Goal: Information Seeking & Learning: Learn about a topic

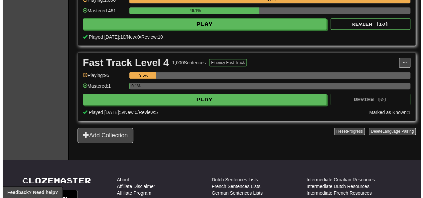
scroll to position [333, 0]
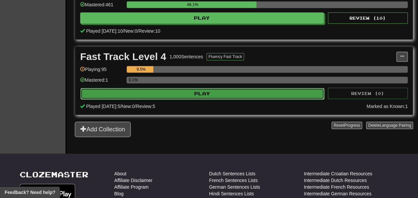
click at [258, 98] on button "Play" at bounding box center [203, 93] width 244 height 11
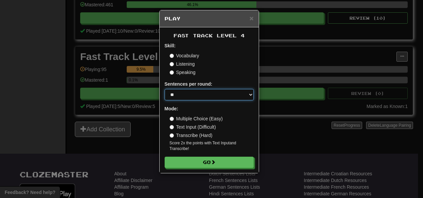
click at [249, 93] on select "* ** ** ** ** ** *** ********" at bounding box center [209, 94] width 89 height 11
select select "**"
click at [165, 89] on select "* ** ** ** ** ** *** ********" at bounding box center [209, 94] width 89 height 11
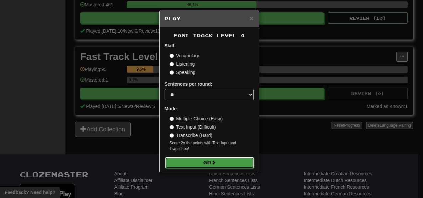
click at [211, 160] on button "Go" at bounding box center [209, 162] width 89 height 11
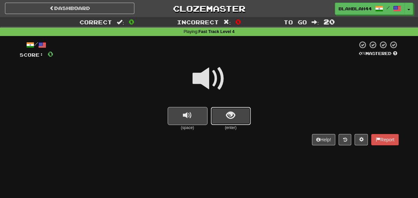
click at [227, 120] on span "show sentence" at bounding box center [230, 115] width 9 height 9
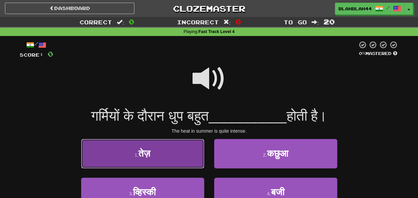
click at [158, 154] on button "1 . तेज़" at bounding box center [142, 153] width 123 height 29
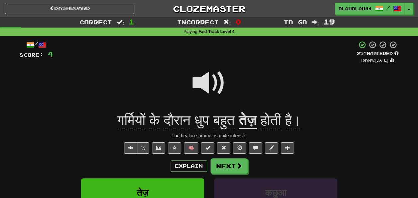
click at [262, 82] on div at bounding box center [209, 88] width 379 height 48
drag, startPoint x: 250, startPoint y: 54, endPoint x: 244, endPoint y: 71, distance: 17.9
click at [251, 55] on div "+ 4" at bounding box center [205, 52] width 304 height 23
click at [194, 164] on button "Explain" at bounding box center [189, 165] width 37 height 11
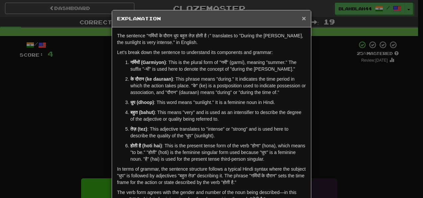
click at [302, 16] on span "×" at bounding box center [304, 18] width 4 height 8
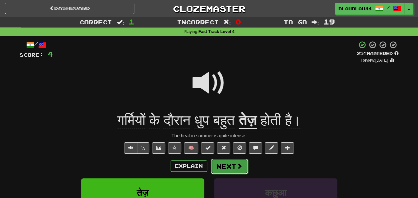
click at [231, 165] on button "Next" at bounding box center [229, 165] width 37 height 15
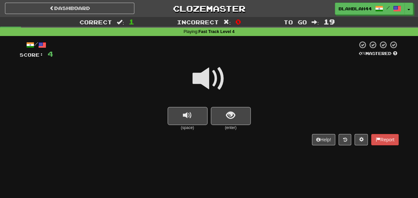
click at [271, 136] on div "Help! Report" at bounding box center [209, 139] width 379 height 11
click at [186, 118] on span "replay audio" at bounding box center [187, 115] width 9 height 9
click at [235, 116] on span "show sentence" at bounding box center [230, 115] width 9 height 9
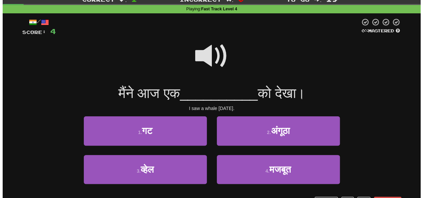
scroll to position [33, 0]
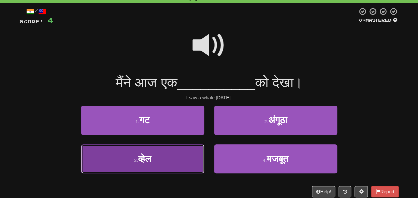
click at [161, 158] on button "3 . व्हेल" at bounding box center [142, 158] width 123 height 29
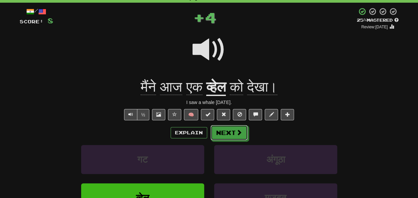
click at [223, 130] on button "Next" at bounding box center [229, 132] width 37 height 15
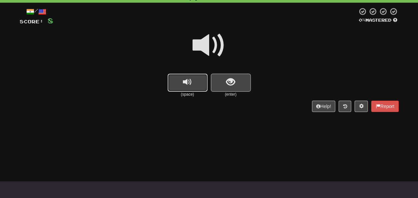
click at [190, 78] on span "replay audio" at bounding box center [187, 82] width 9 height 9
click at [240, 85] on button "show sentence" at bounding box center [231, 83] width 40 height 18
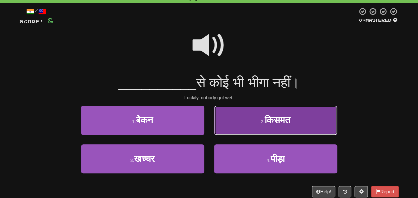
click at [301, 119] on button "2 . किसमत" at bounding box center [275, 120] width 123 height 29
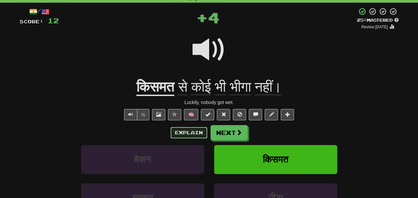
click at [192, 132] on button "Explain" at bounding box center [189, 132] width 37 height 11
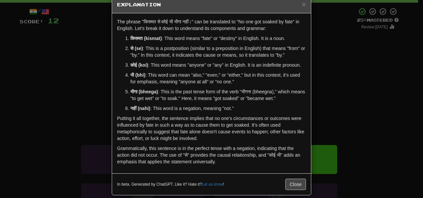
scroll to position [21, 0]
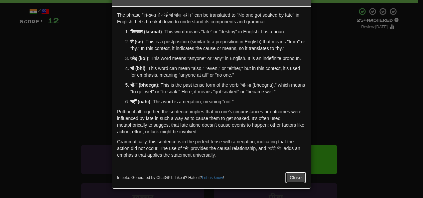
click at [293, 177] on button "Close" at bounding box center [296, 177] width 21 height 11
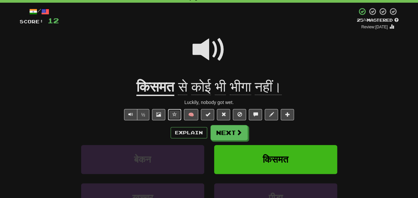
click at [174, 113] on span at bounding box center [174, 114] width 5 height 5
click at [224, 114] on span at bounding box center [223, 114] width 5 height 5
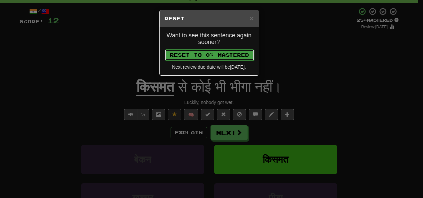
click at [236, 52] on button "Reset to 0% Mastered" at bounding box center [209, 54] width 89 height 11
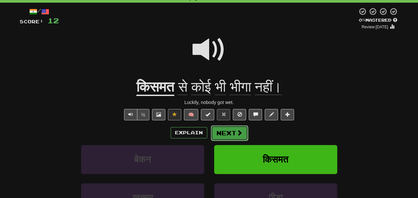
click at [237, 129] on span at bounding box center [240, 132] width 6 height 6
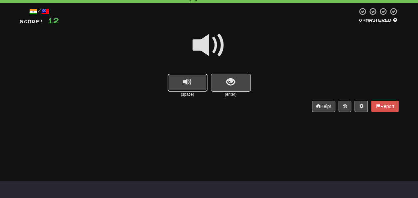
click at [196, 85] on button "replay audio" at bounding box center [188, 83] width 40 height 18
click at [229, 78] on span "show sentence" at bounding box center [230, 82] width 9 height 9
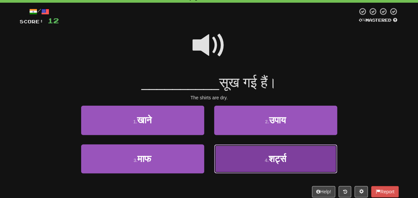
click at [274, 159] on span "शर्ट्स" at bounding box center [278, 158] width 18 height 10
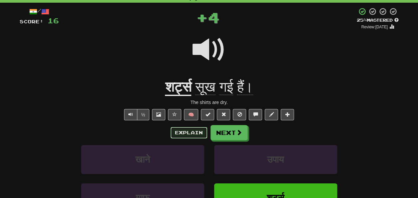
click at [195, 130] on button "Explain" at bounding box center [189, 132] width 37 height 11
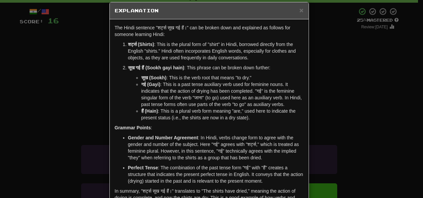
scroll to position [0, 0]
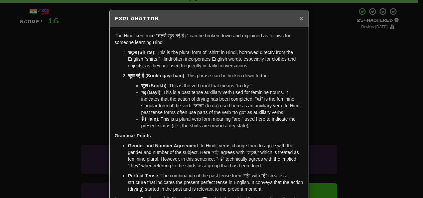
click at [300, 17] on span "×" at bounding box center [302, 18] width 4 height 8
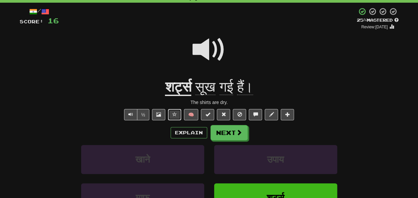
click at [173, 113] on span at bounding box center [174, 114] width 5 height 5
click at [224, 109] on button at bounding box center [223, 114] width 13 height 11
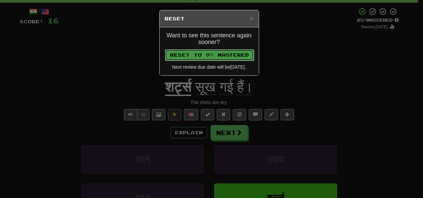
click at [201, 52] on button "Reset to 0% Mastered" at bounding box center [209, 54] width 89 height 11
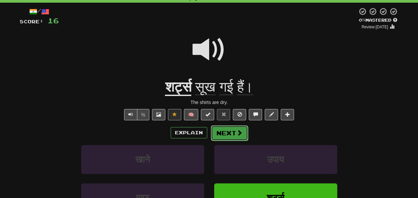
click at [228, 128] on button "Next" at bounding box center [229, 132] width 37 height 15
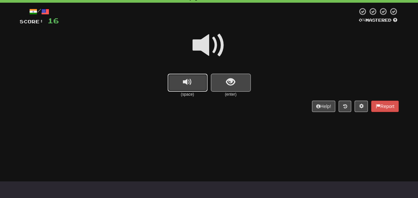
click at [191, 84] on span "replay audio" at bounding box center [187, 82] width 9 height 9
click at [235, 84] on span "show sentence" at bounding box center [230, 82] width 9 height 9
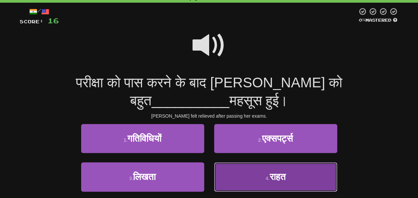
click at [281, 164] on button "4 . राहत" at bounding box center [275, 176] width 123 height 29
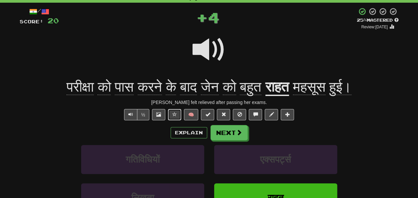
click at [177, 115] on span at bounding box center [174, 114] width 5 height 5
click at [200, 134] on button "Explain" at bounding box center [189, 132] width 37 height 11
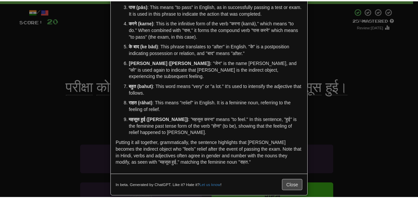
scroll to position [81, 0]
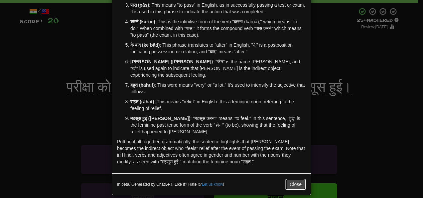
click at [289, 178] on button "Close" at bounding box center [296, 183] width 21 height 11
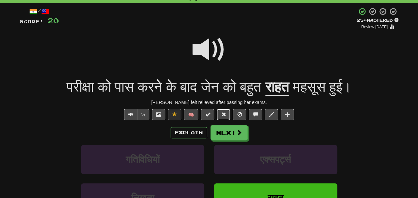
click at [225, 114] on span at bounding box center [223, 114] width 5 height 5
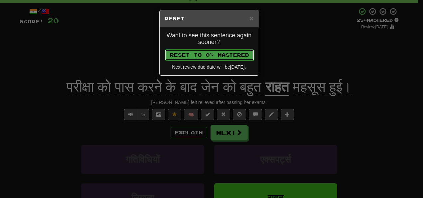
click at [218, 53] on button "Reset to 0% Mastered" at bounding box center [209, 54] width 89 height 11
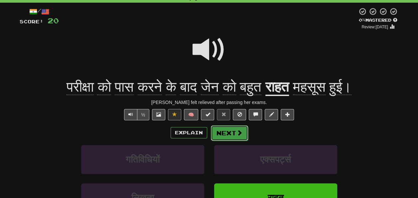
click at [231, 134] on button "Next" at bounding box center [229, 132] width 37 height 15
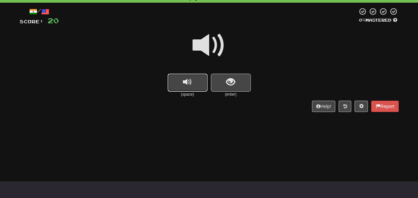
click at [190, 79] on span "replay audio" at bounding box center [187, 82] width 9 height 9
click at [235, 79] on span "show sentence" at bounding box center [230, 82] width 9 height 9
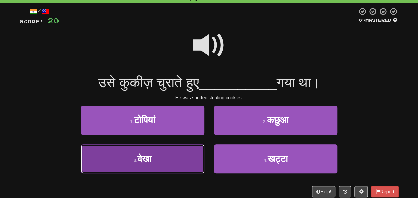
click at [160, 162] on button "3 . देखा" at bounding box center [142, 158] width 123 height 29
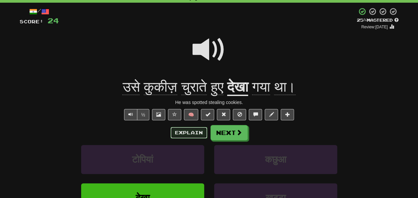
click at [186, 135] on button "Explain" at bounding box center [189, 132] width 37 height 11
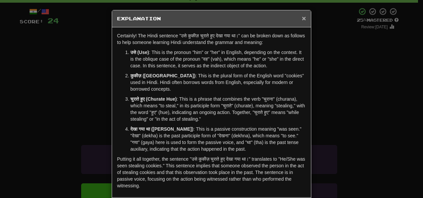
click at [302, 16] on span "×" at bounding box center [304, 18] width 4 height 8
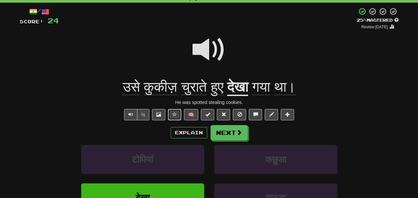
click at [174, 113] on span at bounding box center [174, 114] width 5 height 5
click at [224, 114] on span at bounding box center [223, 114] width 5 height 5
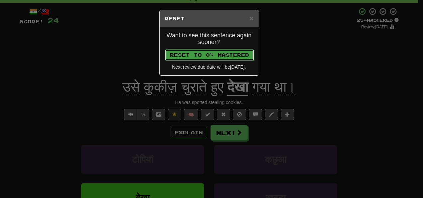
click at [232, 54] on button "Reset to 0% Mastered" at bounding box center [209, 54] width 89 height 11
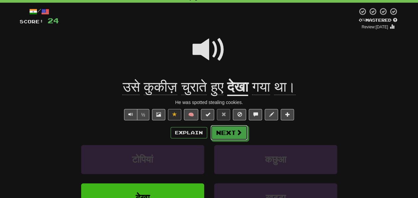
click at [227, 129] on button "Next" at bounding box center [229, 132] width 37 height 15
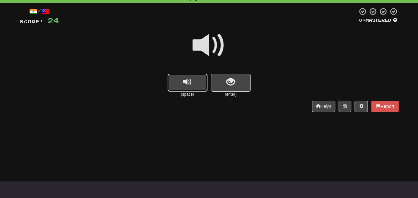
click at [190, 80] on span "replay audio" at bounding box center [187, 82] width 9 height 9
click at [227, 86] on span "show sentence" at bounding box center [230, 82] width 9 height 9
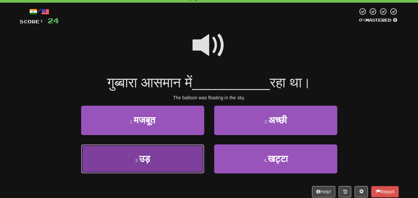
click at [173, 170] on button "3 . उड़" at bounding box center [142, 158] width 123 height 29
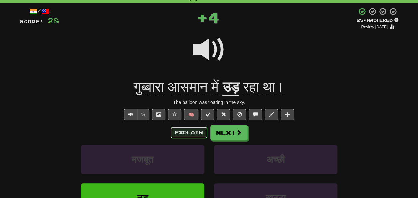
click at [193, 133] on button "Explain" at bounding box center [189, 132] width 37 height 11
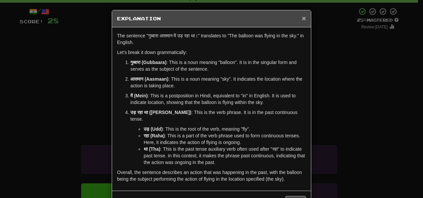
click at [302, 17] on span "×" at bounding box center [304, 18] width 4 height 8
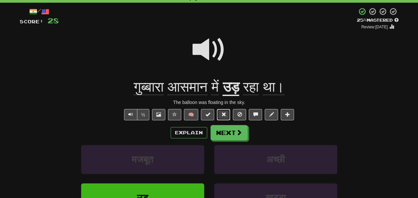
click at [223, 113] on span at bounding box center [223, 114] width 5 height 5
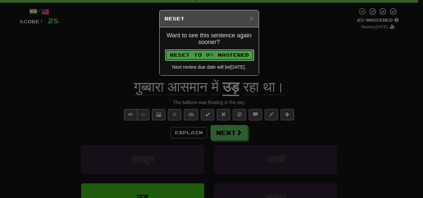
click at [223, 52] on button "Reset to 0% Mastered" at bounding box center [209, 54] width 89 height 11
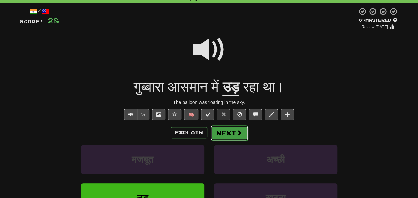
click at [232, 135] on button "Next" at bounding box center [229, 132] width 37 height 15
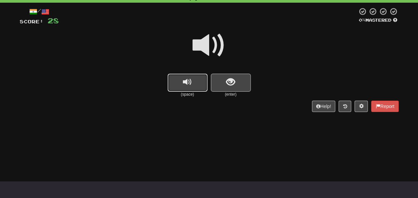
click at [186, 86] on span "replay audio" at bounding box center [187, 82] width 9 height 9
click at [242, 80] on button "show sentence" at bounding box center [231, 83] width 40 height 18
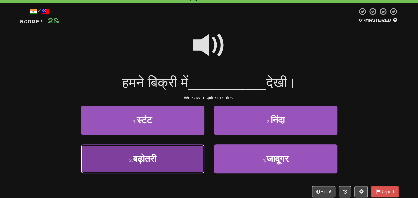
click at [176, 161] on button "3 . बढ़ोतरी" at bounding box center [142, 158] width 123 height 29
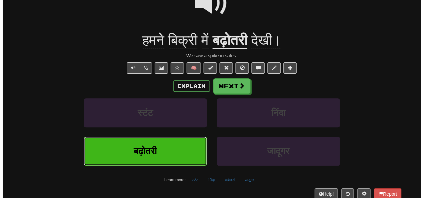
scroll to position [0, 0]
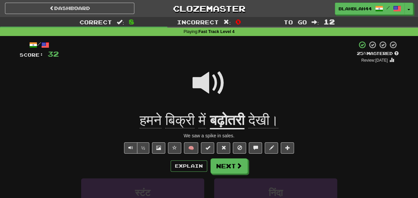
click at [203, 82] on span at bounding box center [209, 82] width 33 height 33
click at [187, 168] on button "Explain" at bounding box center [189, 165] width 37 height 11
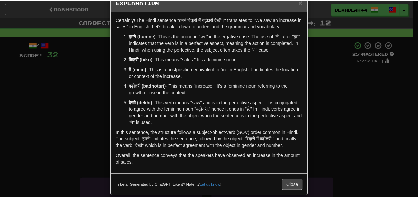
scroll to position [24, 0]
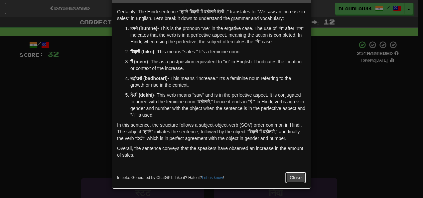
click at [292, 178] on button "Close" at bounding box center [296, 177] width 21 height 11
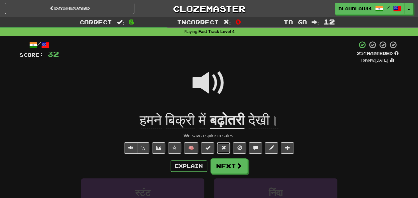
click at [226, 147] on button at bounding box center [223, 147] width 13 height 11
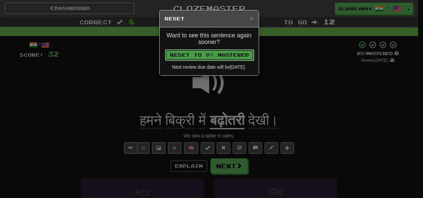
click at [238, 52] on button "Reset to 0% Mastered" at bounding box center [209, 54] width 89 height 11
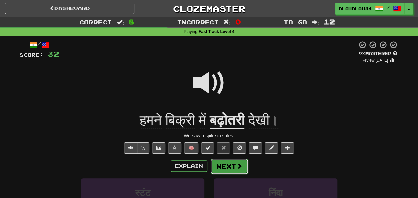
click at [233, 164] on button "Next" at bounding box center [229, 165] width 37 height 15
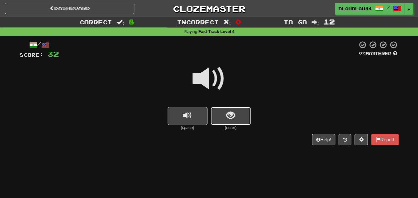
click at [226, 117] on span "show sentence" at bounding box center [230, 115] width 9 height 9
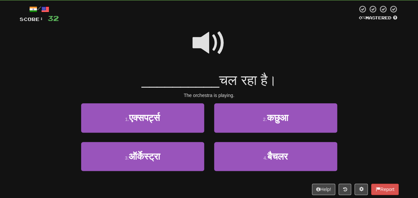
scroll to position [67, 0]
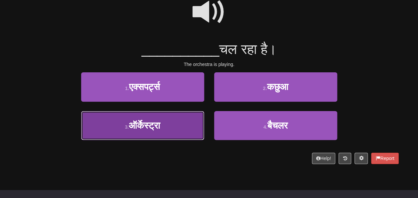
click at [176, 121] on button "3 . ऑर्केस्ट्रा" at bounding box center [142, 125] width 123 height 29
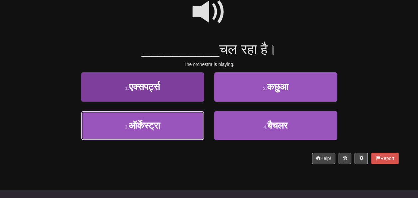
scroll to position [71, 0]
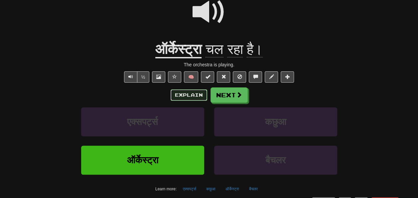
click at [191, 95] on button "Explain" at bounding box center [189, 94] width 37 height 11
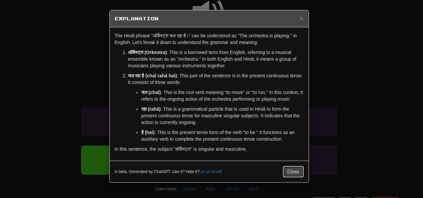
click at [293, 169] on button "Close" at bounding box center [293, 171] width 21 height 11
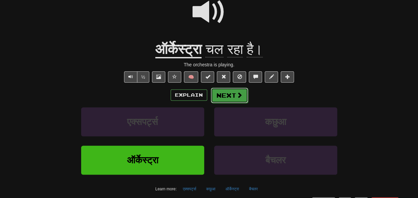
click at [233, 93] on button "Next" at bounding box center [229, 95] width 37 height 15
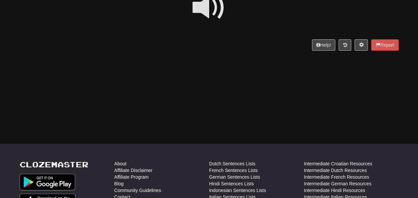
scroll to position [0, 0]
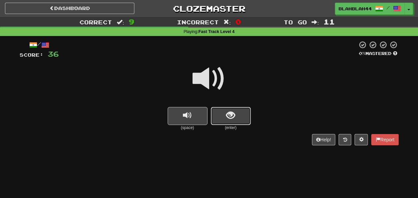
click at [236, 114] on button "show sentence" at bounding box center [231, 116] width 40 height 18
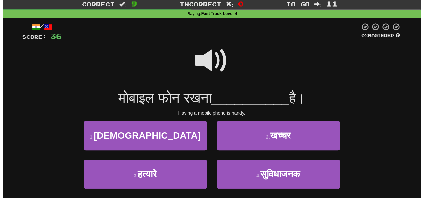
scroll to position [33, 0]
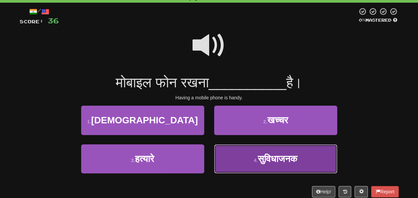
click at [266, 161] on span "सुविधाजनक" at bounding box center [278, 158] width 40 height 10
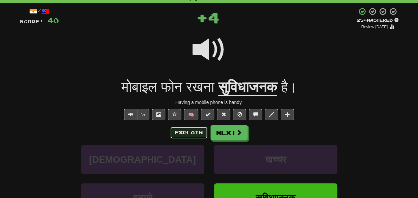
click at [181, 129] on button "Explain" at bounding box center [189, 132] width 37 height 11
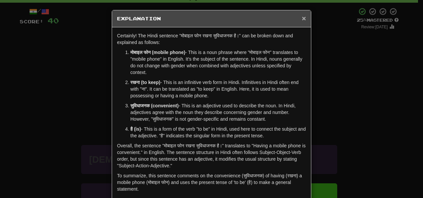
click at [302, 18] on span "×" at bounding box center [304, 18] width 4 height 8
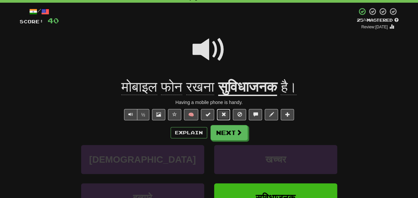
click at [225, 111] on button at bounding box center [223, 114] width 13 height 11
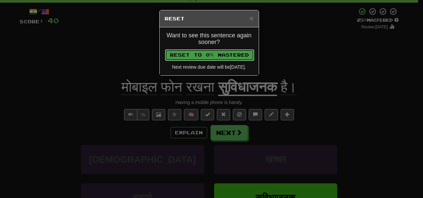
click at [219, 54] on button "Reset to 0% Mastered" at bounding box center [209, 54] width 89 height 11
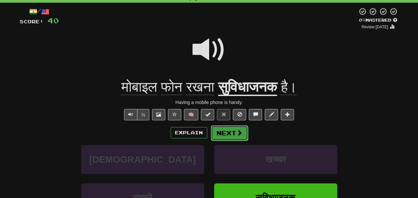
click at [228, 132] on button "Next" at bounding box center [229, 132] width 37 height 15
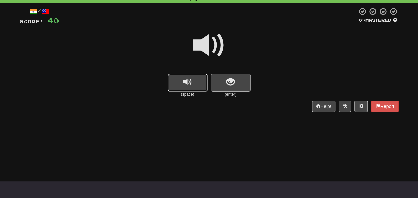
drag, startPoint x: 198, startPoint y: 80, endPoint x: 218, endPoint y: 80, distance: 20.0
click at [198, 80] on button "replay audio" at bounding box center [188, 83] width 40 height 18
click at [237, 80] on button "show sentence" at bounding box center [231, 83] width 40 height 18
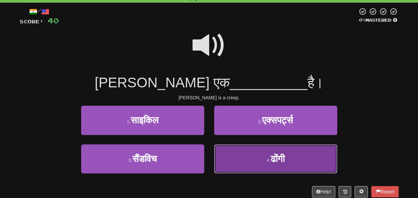
click at [272, 164] on button "4 . ढोंगी" at bounding box center [275, 158] width 123 height 29
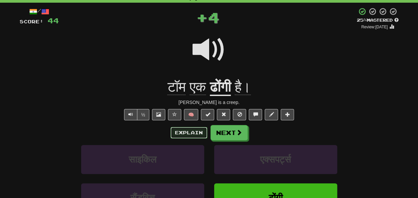
click at [200, 134] on button "Explain" at bounding box center [189, 132] width 37 height 11
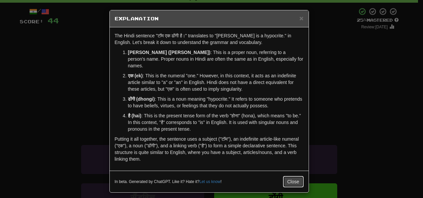
click at [288, 176] on button "Close" at bounding box center [293, 181] width 21 height 11
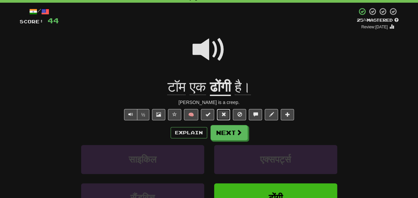
click at [224, 114] on span at bounding box center [223, 114] width 5 height 5
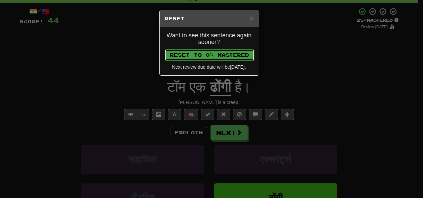
click at [219, 53] on button "Reset to 0% Mastered" at bounding box center [209, 54] width 89 height 11
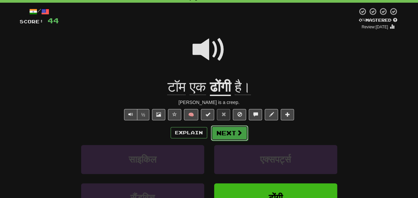
click at [237, 136] on button "Next" at bounding box center [229, 132] width 37 height 15
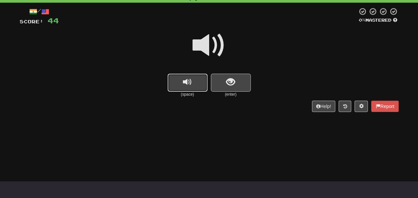
click at [194, 84] on button "replay audio" at bounding box center [188, 83] width 40 height 18
click at [230, 81] on span "show sentence" at bounding box center [230, 82] width 9 height 9
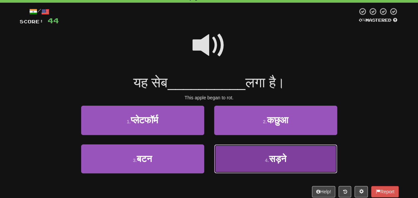
click at [286, 160] on span "सड़ने" at bounding box center [277, 158] width 17 height 10
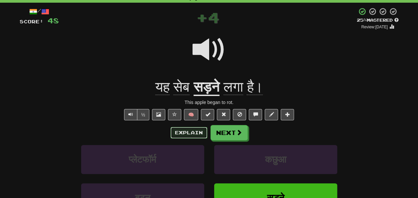
click at [183, 130] on button "Explain" at bounding box center [189, 132] width 37 height 11
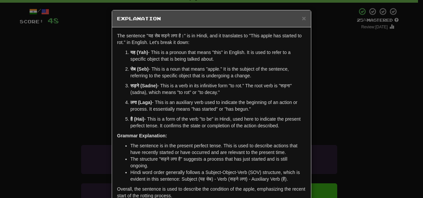
drag, startPoint x: 176, startPoint y: 102, endPoint x: 250, endPoint y: 106, distance: 74.0
click at [250, 106] on p "लगा (Laga) - This is an auxiliary verb used to indicate the beginning of an act…" at bounding box center [218, 105] width 176 height 13
drag, startPoint x: 250, startPoint y: 106, endPoint x: 229, endPoint y: 107, distance: 21.3
copy p "auxiliary verb used to indicate the beginning of an action or process. It essen…"
click at [302, 16] on span "×" at bounding box center [304, 18] width 4 height 8
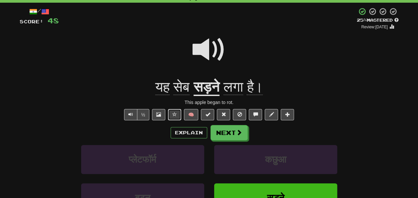
click at [175, 112] on span at bounding box center [174, 114] width 5 height 5
click at [226, 115] on button at bounding box center [223, 114] width 13 height 11
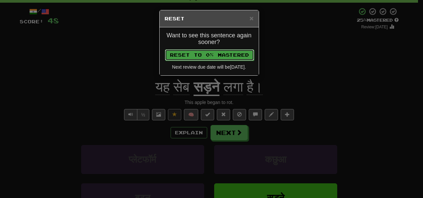
click at [233, 54] on button "Reset to 0% Mastered" at bounding box center [209, 54] width 89 height 11
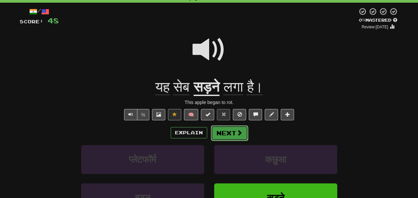
click at [226, 129] on button "Next" at bounding box center [229, 132] width 37 height 15
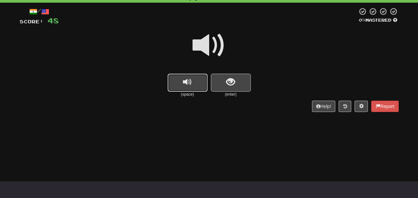
click at [198, 83] on button "replay audio" at bounding box center [188, 83] width 40 height 18
click at [202, 84] on button "replay audio" at bounding box center [188, 83] width 40 height 18
click at [229, 83] on span "show sentence" at bounding box center [230, 82] width 9 height 9
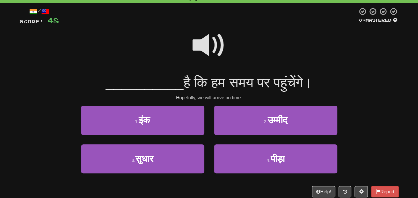
click at [212, 47] on span at bounding box center [209, 45] width 33 height 33
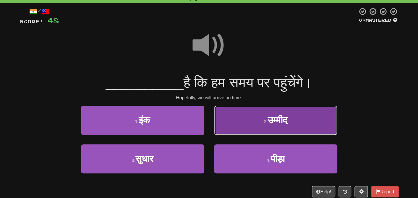
click at [295, 122] on button "2 . उम्मीद" at bounding box center [275, 120] width 123 height 29
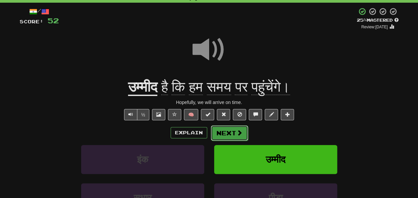
click at [229, 128] on button "Next" at bounding box center [229, 132] width 37 height 15
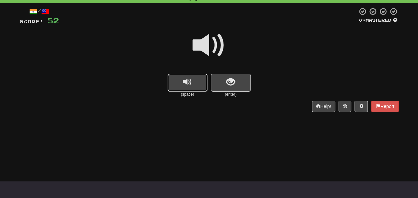
click at [183, 82] on span "replay audio" at bounding box center [187, 82] width 9 height 9
click at [233, 83] on span "show sentence" at bounding box center [230, 82] width 9 height 9
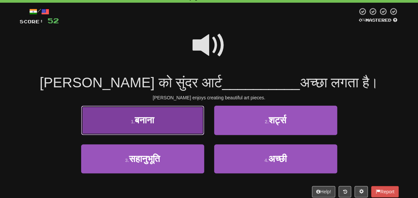
click at [169, 124] on button "1 . बनाना" at bounding box center [142, 120] width 123 height 29
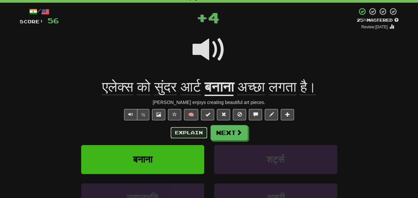
click at [189, 132] on button "Explain" at bounding box center [189, 132] width 37 height 11
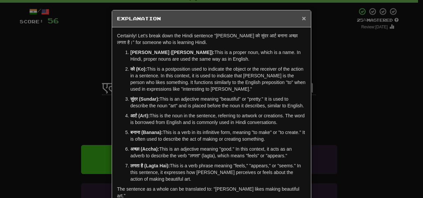
click at [302, 16] on span "×" at bounding box center [304, 18] width 4 height 8
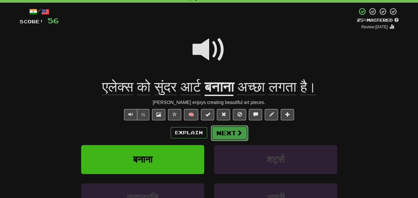
click at [226, 132] on button "Next" at bounding box center [229, 132] width 37 height 15
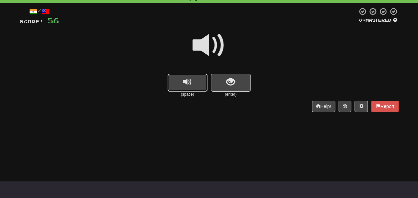
click at [192, 85] on span "replay audio" at bounding box center [187, 82] width 9 height 9
click at [230, 78] on span "show sentence" at bounding box center [230, 82] width 9 height 9
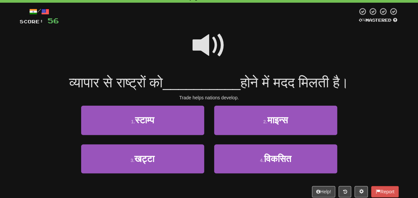
click at [206, 51] on span at bounding box center [209, 45] width 33 height 33
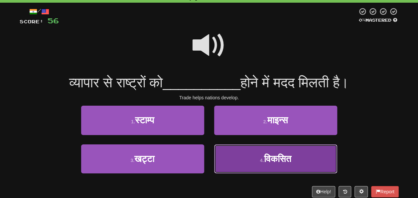
click at [284, 160] on span "विकसित" at bounding box center [277, 158] width 27 height 10
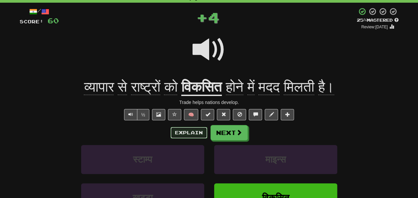
click at [192, 131] on button "Explain" at bounding box center [189, 132] width 37 height 11
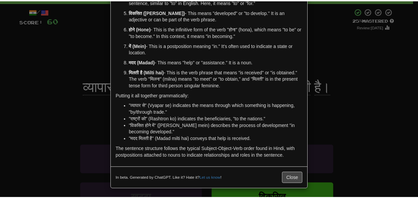
scroll to position [107, 0]
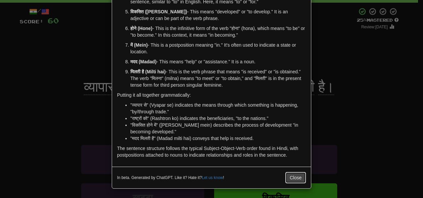
click at [292, 176] on button "Close" at bounding box center [296, 177] width 21 height 11
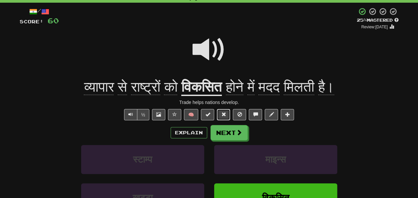
click at [227, 117] on button at bounding box center [223, 114] width 13 height 11
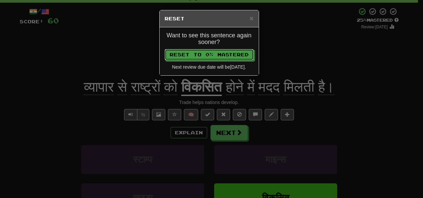
drag, startPoint x: 216, startPoint y: 52, endPoint x: 226, endPoint y: 109, distance: 57.8
click at [216, 52] on button "Reset to 0% Mastered" at bounding box center [209, 54] width 89 height 11
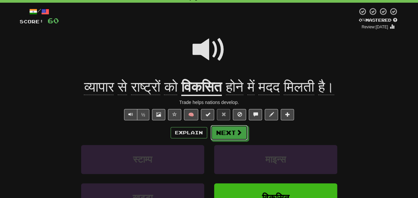
click at [234, 133] on button "Next" at bounding box center [229, 132] width 37 height 15
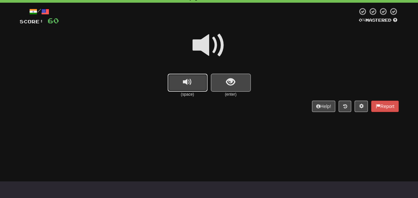
click at [185, 82] on span "replay audio" at bounding box center [187, 82] width 9 height 9
click at [223, 82] on button "show sentence" at bounding box center [231, 83] width 40 height 18
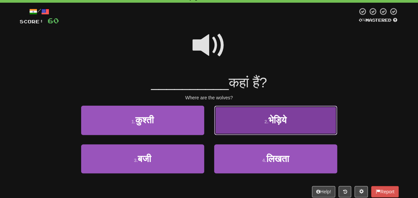
click at [279, 115] on span "भेड़िये" at bounding box center [278, 120] width 18 height 10
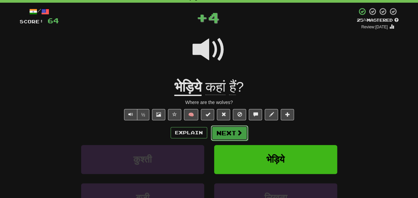
click at [234, 136] on button "Next" at bounding box center [229, 132] width 37 height 15
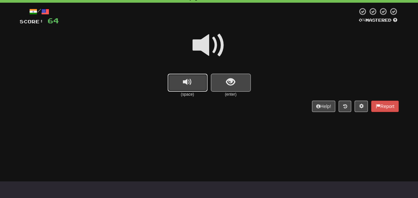
click at [183, 86] on span "replay audio" at bounding box center [187, 82] width 9 height 9
click at [234, 86] on span "show sentence" at bounding box center [230, 82] width 9 height 9
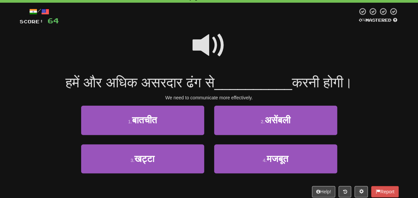
click at [204, 49] on span at bounding box center [209, 45] width 33 height 33
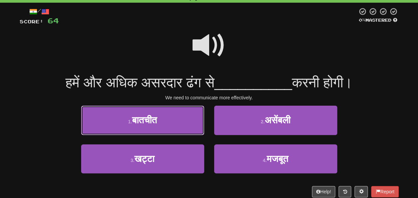
click at [174, 121] on button "1 . बातचीत" at bounding box center [142, 120] width 123 height 29
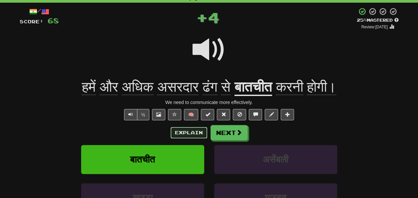
click at [187, 133] on button "Explain" at bounding box center [189, 132] width 37 height 11
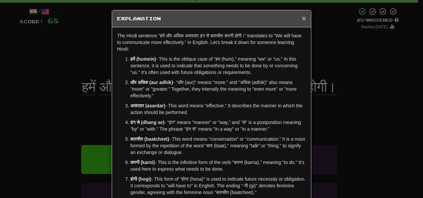
click at [303, 19] on span "×" at bounding box center [304, 18] width 4 height 8
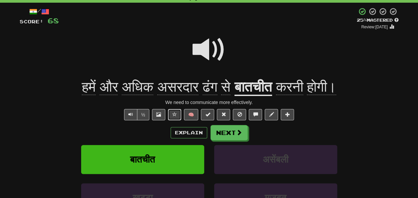
click at [174, 112] on span at bounding box center [174, 114] width 5 height 5
click at [223, 113] on span at bounding box center [223, 114] width 5 height 5
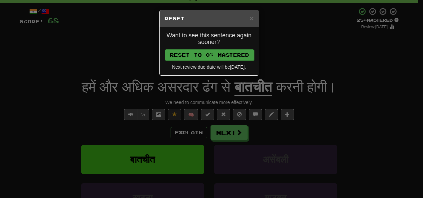
click at [231, 49] on p "Reset to 0% Mastered" at bounding box center [209, 54] width 89 height 11
click at [224, 55] on button "Reset to 0% Mastered" at bounding box center [209, 54] width 89 height 11
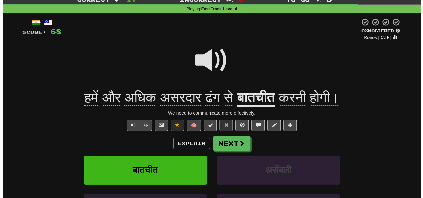
scroll to position [33, 0]
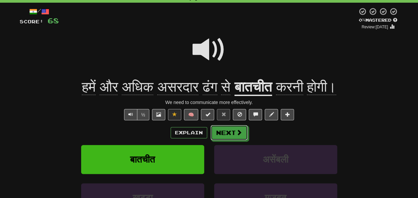
click at [235, 129] on button "Next" at bounding box center [229, 132] width 37 height 15
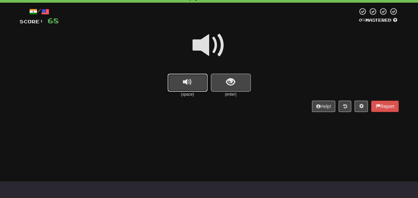
click at [192, 85] on span "replay audio" at bounding box center [187, 82] width 9 height 9
click at [229, 84] on span "show sentence" at bounding box center [230, 82] width 9 height 9
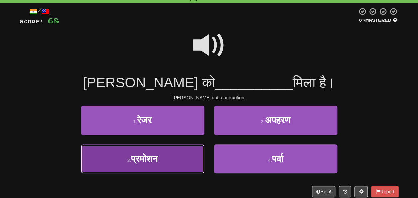
click at [174, 154] on button "3 . प्रमोशन" at bounding box center [142, 158] width 123 height 29
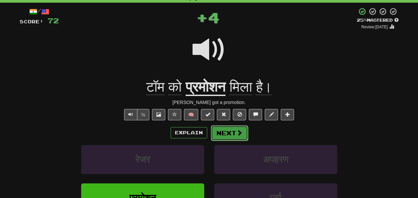
click at [230, 130] on button "Next" at bounding box center [229, 132] width 37 height 15
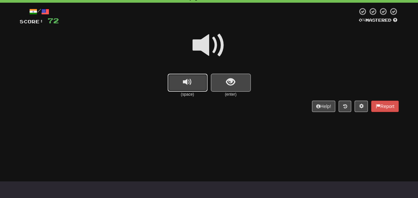
click at [197, 87] on button "replay audio" at bounding box center [188, 83] width 40 height 18
click at [233, 81] on span "show sentence" at bounding box center [230, 82] width 9 height 9
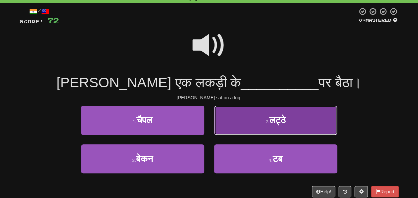
click at [299, 131] on button "2 . लट्ठे" at bounding box center [275, 120] width 123 height 29
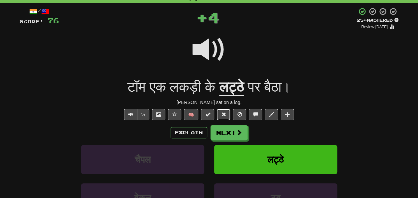
click at [223, 115] on span at bounding box center [223, 114] width 5 height 5
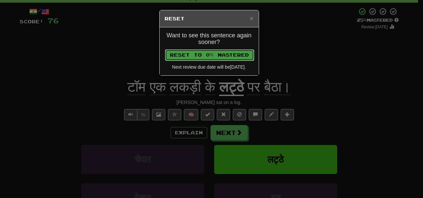
click at [224, 59] on button "Reset to 0% Mastered" at bounding box center [209, 54] width 89 height 11
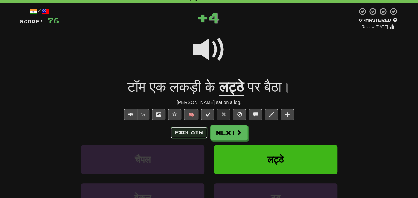
click at [192, 133] on button "Explain" at bounding box center [189, 132] width 37 height 11
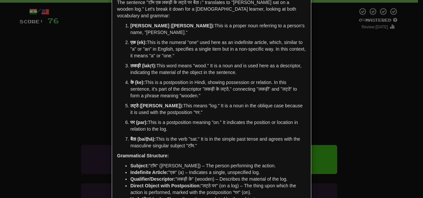
click at [317, 90] on div "× Explanation The sentence "टॉम एक लकड़ी के लट्ठे पर बैठा।" translates to "Tom …" at bounding box center [211, 99] width 423 height 198
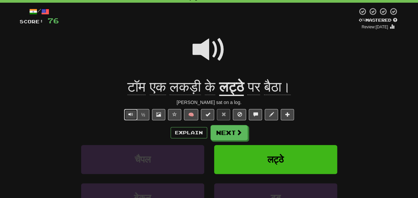
click at [131, 113] on span "Text-to-speech controls" at bounding box center [130, 114] width 5 height 5
click at [238, 131] on span at bounding box center [240, 132] width 6 height 6
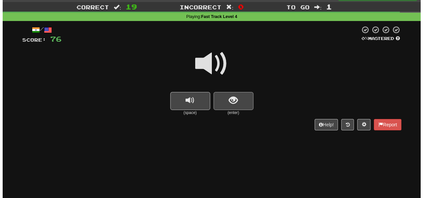
scroll to position [0, 0]
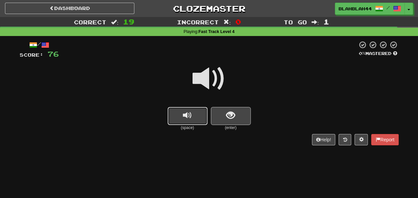
click at [190, 119] on span "replay audio" at bounding box center [187, 115] width 9 height 9
click at [195, 120] on button "replay audio" at bounding box center [188, 116] width 40 height 18
click at [199, 115] on button "replay audio" at bounding box center [188, 116] width 40 height 18
click at [221, 115] on button "show sentence" at bounding box center [231, 116] width 40 height 18
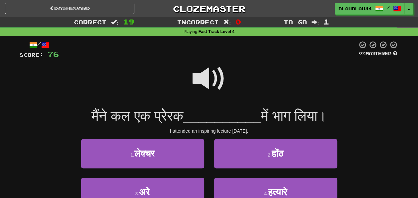
click at [209, 77] on span at bounding box center [209, 78] width 33 height 33
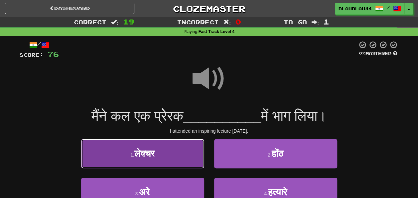
click at [159, 149] on button "1 . लेक्चर" at bounding box center [142, 153] width 123 height 29
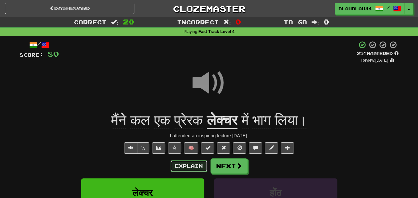
click at [187, 165] on button "Explain" at bounding box center [189, 165] width 37 height 11
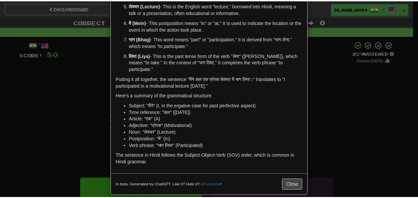
scroll to position [120, 0]
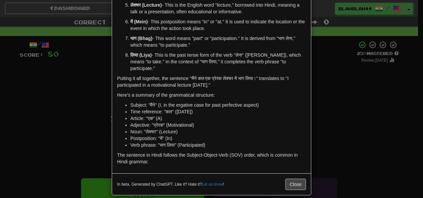
click at [359, 134] on div "× Explanation Sure! Let's break down the sentence "मैंने कल एक प्रेरक लेक्चर मे…" at bounding box center [211, 99] width 423 height 198
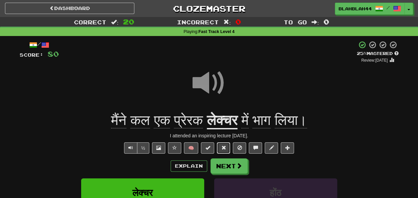
click at [229, 145] on button at bounding box center [223, 147] width 13 height 11
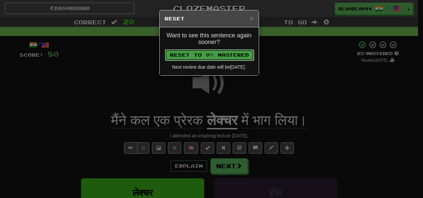
click at [229, 58] on button "Reset to 0% Mastered" at bounding box center [209, 54] width 89 height 11
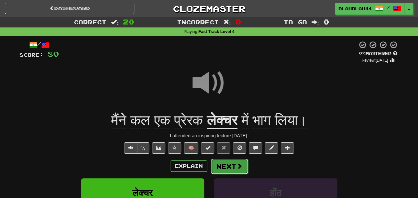
click at [228, 172] on button "Next" at bounding box center [229, 165] width 37 height 15
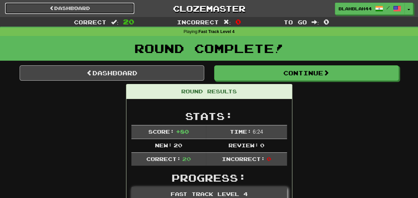
click at [76, 7] on link "Dashboard" at bounding box center [69, 8] width 129 height 11
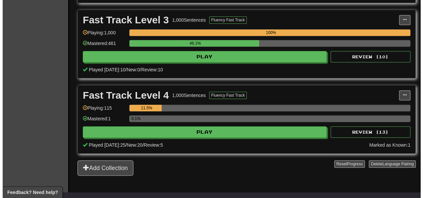
scroll to position [300, 0]
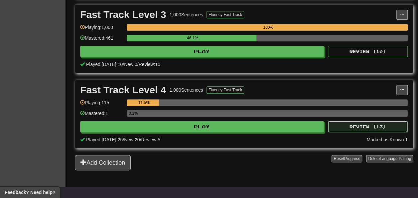
click at [352, 128] on button "Review ( 13 )" at bounding box center [368, 126] width 80 height 11
select select "**"
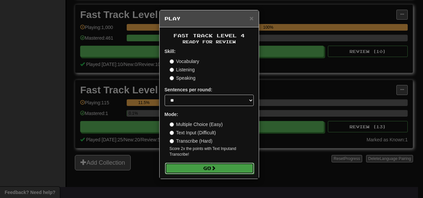
click at [201, 166] on button "Go" at bounding box center [209, 167] width 89 height 11
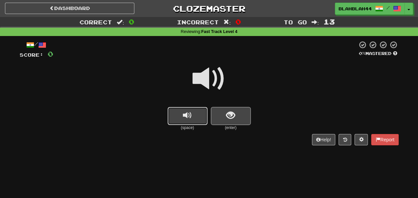
click at [184, 112] on span "replay audio" at bounding box center [187, 115] width 9 height 9
click at [194, 114] on button "replay audio" at bounding box center [188, 116] width 40 height 18
click at [228, 113] on span "show sentence" at bounding box center [230, 115] width 9 height 9
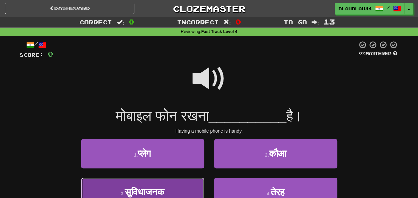
click at [144, 187] on span "सुविधाजनक" at bounding box center [145, 192] width 40 height 10
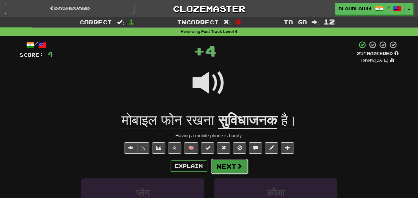
click at [237, 165] on span at bounding box center [240, 166] width 6 height 6
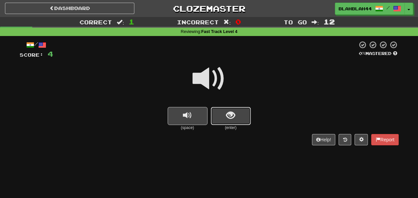
click at [227, 117] on span "show sentence" at bounding box center [230, 115] width 9 height 9
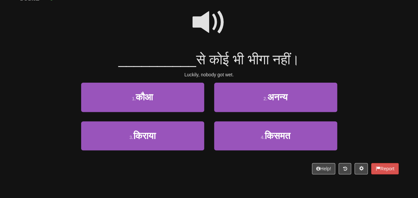
scroll to position [67, 0]
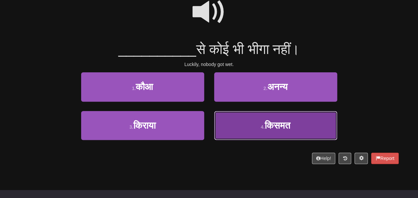
click at [271, 120] on span "किसमत" at bounding box center [278, 125] width 26 height 10
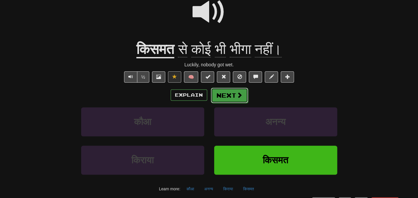
click at [234, 95] on button "Next" at bounding box center [229, 95] width 37 height 15
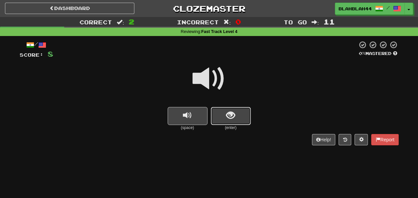
click at [224, 114] on button "show sentence" at bounding box center [231, 116] width 40 height 18
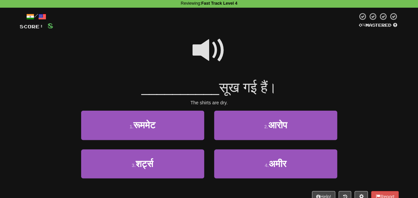
scroll to position [33, 0]
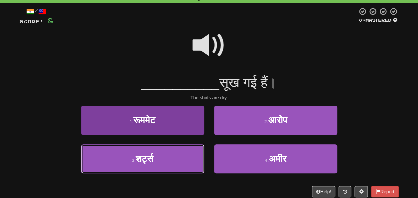
drag, startPoint x: 151, startPoint y: 158, endPoint x: 162, endPoint y: 155, distance: 12.1
click at [151, 158] on span "शर्ट्स" at bounding box center [145, 158] width 18 height 10
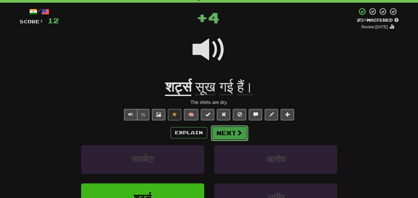
click at [224, 129] on button "Next" at bounding box center [229, 132] width 37 height 15
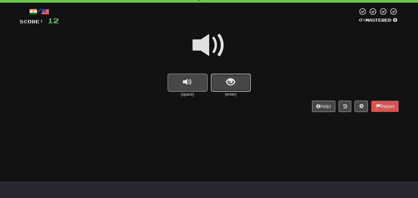
click at [225, 78] on button "show sentence" at bounding box center [231, 83] width 40 height 18
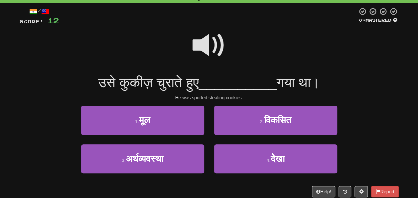
click at [208, 52] on span at bounding box center [209, 45] width 33 height 33
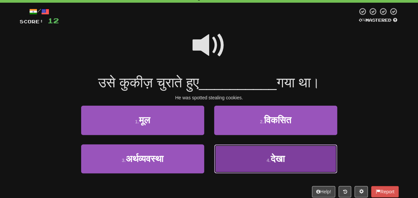
click at [285, 162] on span "देखा" at bounding box center [278, 158] width 14 height 10
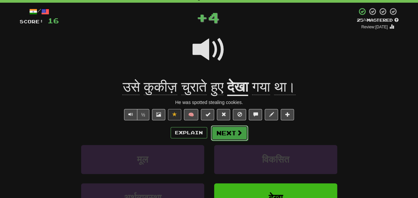
click at [241, 132] on span at bounding box center [240, 132] width 6 height 6
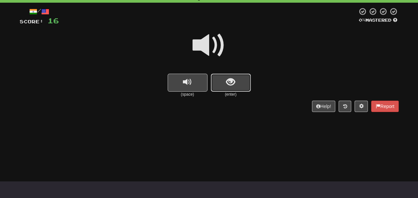
click at [237, 79] on button "show sentence" at bounding box center [231, 83] width 40 height 18
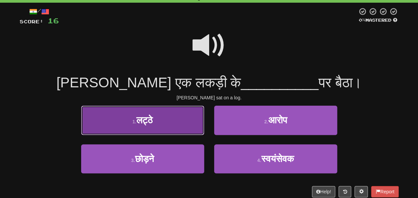
click at [162, 126] on button "1 . लट्ठे" at bounding box center [142, 120] width 123 height 29
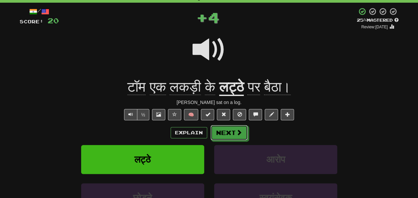
click at [230, 132] on button "Next" at bounding box center [229, 132] width 37 height 15
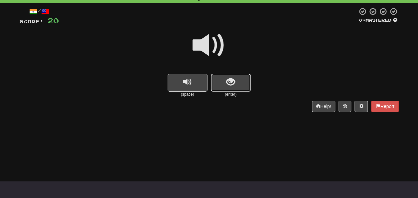
click at [226, 79] on button "show sentence" at bounding box center [231, 83] width 40 height 18
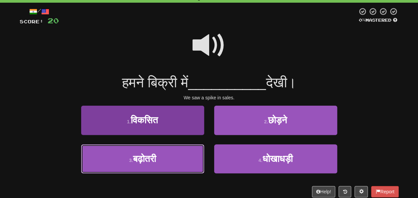
drag, startPoint x: 160, startPoint y: 160, endPoint x: 174, endPoint y: 156, distance: 15.2
click at [160, 160] on button "3 . बढ़ोतरी" at bounding box center [142, 158] width 123 height 29
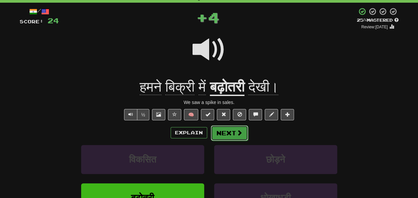
click at [225, 131] on button "Next" at bounding box center [229, 132] width 37 height 15
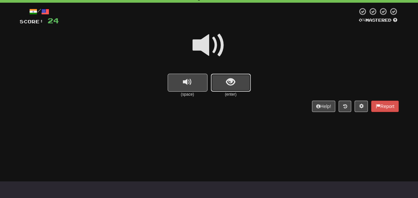
click at [227, 78] on span "show sentence" at bounding box center [230, 82] width 9 height 9
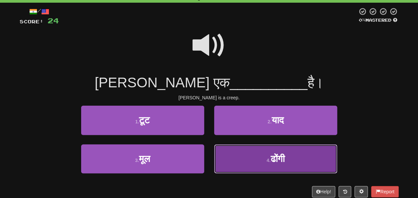
click at [271, 162] on span "ढोंगी" at bounding box center [278, 158] width 14 height 10
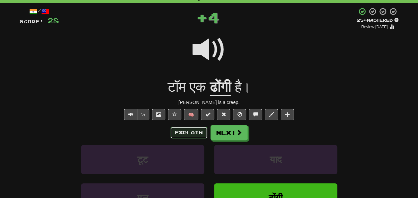
click at [188, 128] on button "Explain" at bounding box center [189, 132] width 37 height 11
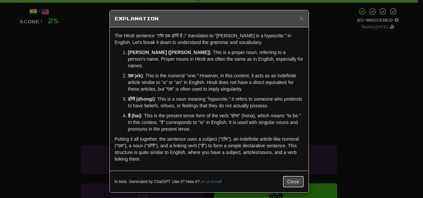
click at [293, 176] on button "Close" at bounding box center [293, 181] width 21 height 11
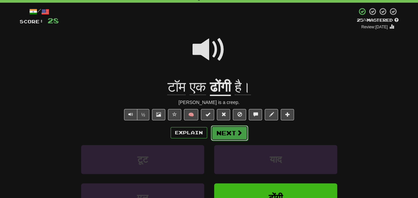
click at [228, 130] on button "Next" at bounding box center [229, 132] width 37 height 15
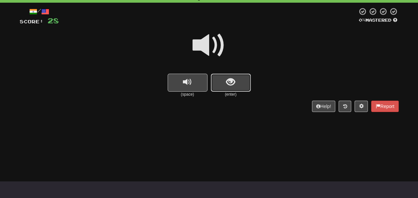
click at [234, 79] on span "show sentence" at bounding box center [230, 82] width 9 height 9
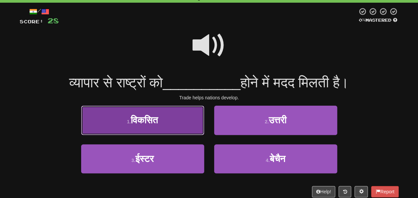
click at [161, 125] on button "1 . विकसित" at bounding box center [142, 120] width 123 height 29
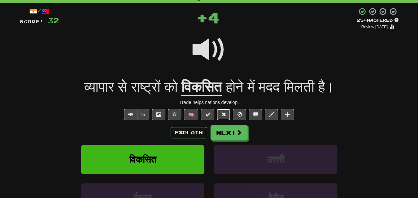
click at [222, 117] on button at bounding box center [223, 114] width 13 height 11
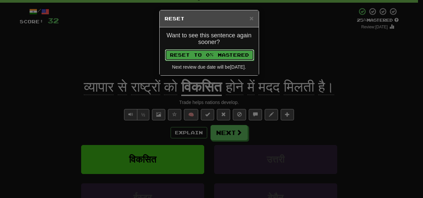
click at [223, 57] on button "Reset to 0% Mastered" at bounding box center [209, 54] width 89 height 11
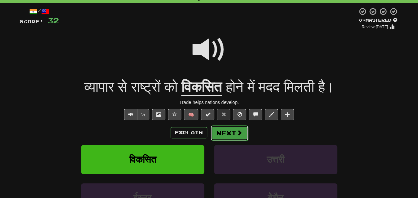
click at [237, 130] on span at bounding box center [240, 132] width 6 height 6
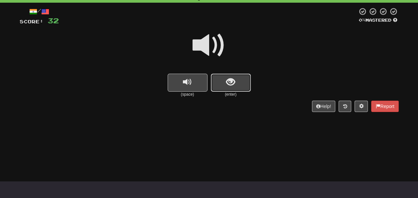
click at [234, 80] on span "show sentence" at bounding box center [230, 82] width 9 height 9
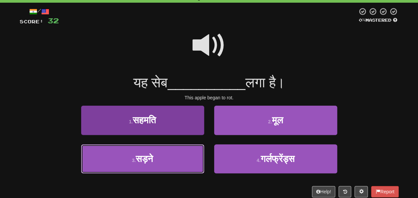
drag, startPoint x: 150, startPoint y: 163, endPoint x: 190, endPoint y: 156, distance: 41.3
click at [150, 163] on span "सड़ने" at bounding box center [144, 158] width 17 height 10
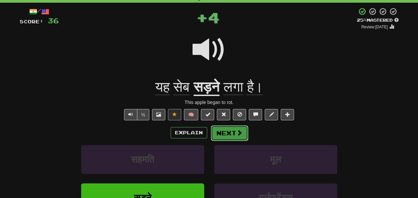
click at [226, 132] on button "Next" at bounding box center [229, 132] width 37 height 15
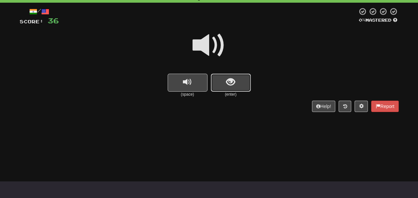
click at [232, 79] on span "show sentence" at bounding box center [230, 82] width 9 height 9
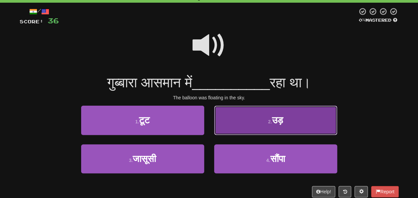
click at [292, 126] on button "2 . उड़" at bounding box center [275, 120] width 123 height 29
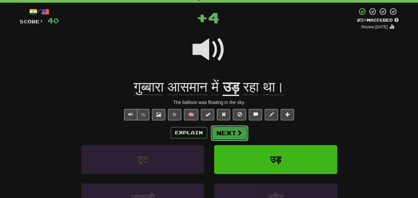
click at [240, 132] on span at bounding box center [240, 132] width 6 height 6
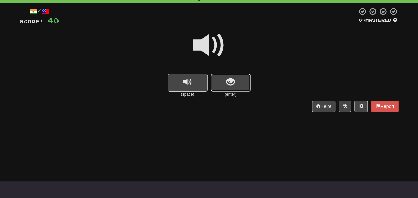
click at [230, 81] on span "show sentence" at bounding box center [230, 82] width 9 height 9
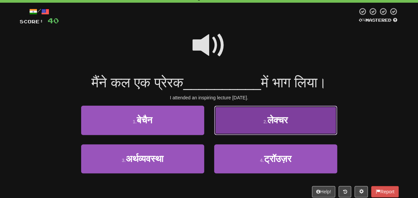
click at [304, 129] on button "2 . लेक्चर" at bounding box center [275, 120] width 123 height 29
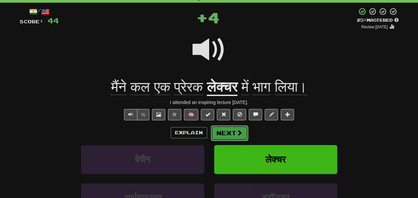
click at [237, 129] on span at bounding box center [240, 132] width 6 height 6
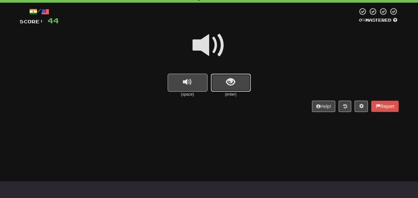
click at [235, 87] on button "show sentence" at bounding box center [231, 83] width 40 height 18
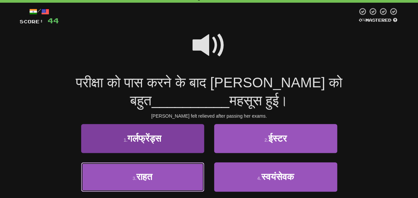
click at [161, 162] on button "3 . राहत" at bounding box center [142, 176] width 123 height 29
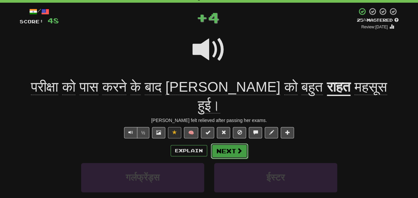
click at [232, 143] on button "Next" at bounding box center [229, 150] width 37 height 15
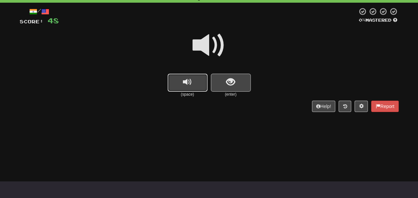
click at [196, 85] on button "replay audio" at bounding box center [188, 83] width 40 height 18
click at [240, 83] on button "show sentence" at bounding box center [231, 83] width 40 height 18
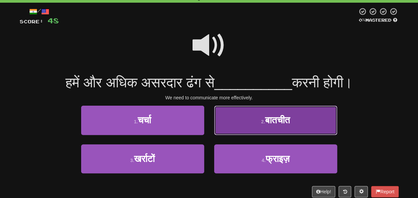
click at [303, 124] on button "2 . बातचीत" at bounding box center [275, 120] width 123 height 29
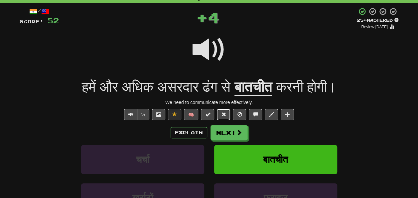
click at [227, 110] on button at bounding box center [223, 114] width 13 height 11
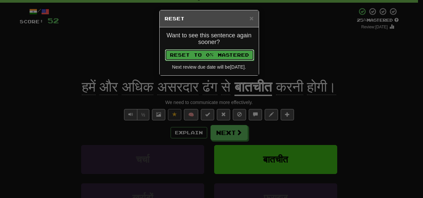
click at [226, 58] on button "Reset to 0% Mastered" at bounding box center [209, 54] width 89 height 11
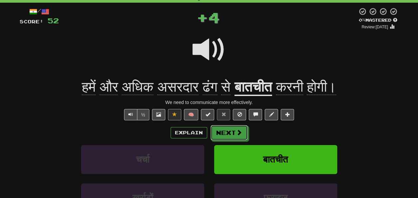
click at [231, 131] on button "Next" at bounding box center [229, 132] width 37 height 15
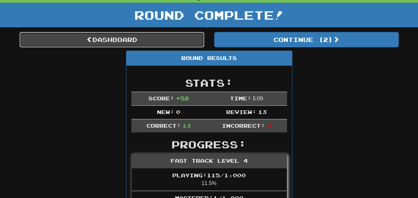
click at [87, 40] on span at bounding box center [90, 39] width 6 height 6
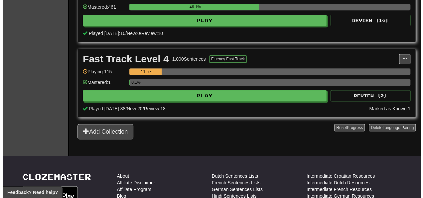
scroll to position [300, 0]
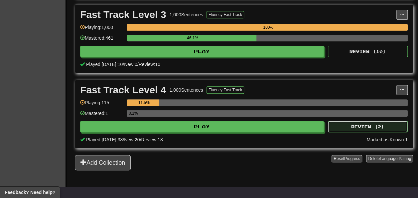
click at [372, 132] on button "Review ( 2 )" at bounding box center [368, 126] width 80 height 11
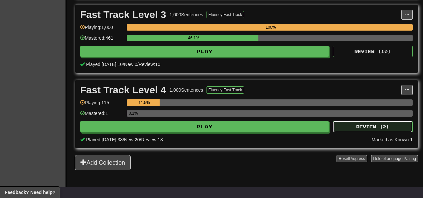
select select "**"
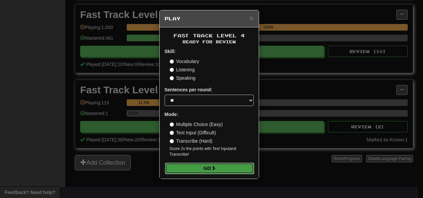
click at [202, 166] on button "Go" at bounding box center [209, 167] width 89 height 11
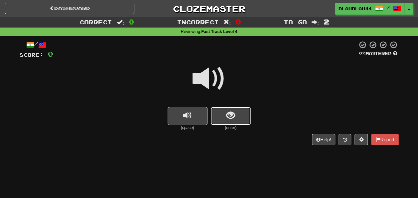
click at [229, 113] on span "show sentence" at bounding box center [230, 115] width 9 height 9
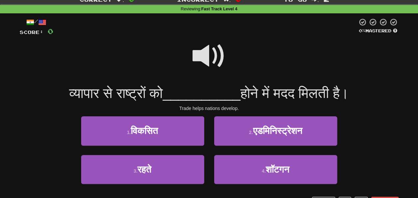
scroll to position [33, 0]
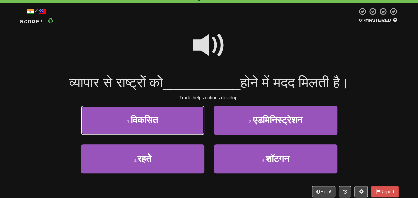
click at [166, 124] on button "1 . विकसित" at bounding box center [142, 120] width 123 height 29
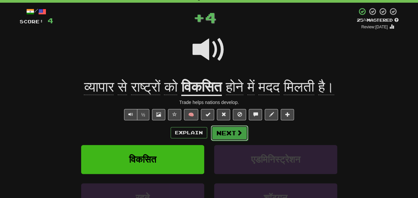
click at [222, 135] on button "Next" at bounding box center [229, 132] width 37 height 15
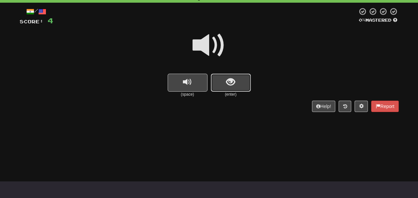
click at [227, 82] on span "show sentence" at bounding box center [230, 82] width 9 height 9
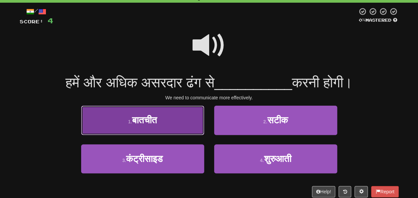
click at [159, 130] on button "1 . बातचीत" at bounding box center [142, 120] width 123 height 29
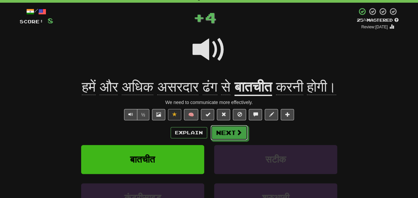
click at [225, 130] on button "Next" at bounding box center [229, 132] width 37 height 15
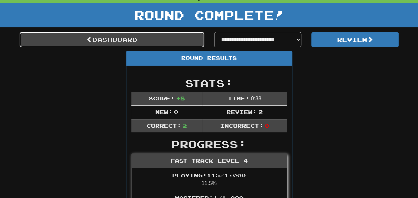
click at [127, 38] on link "Dashboard" at bounding box center [112, 39] width 185 height 15
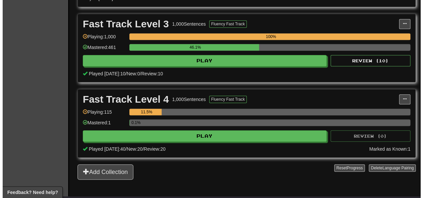
scroll to position [300, 0]
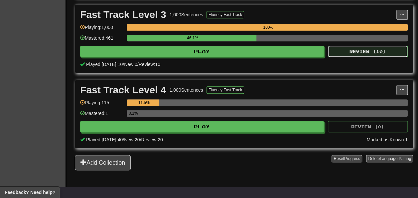
click at [366, 57] on button "Review ( 10 )" at bounding box center [368, 51] width 80 height 11
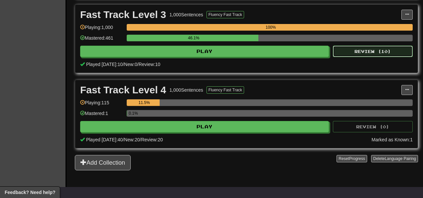
select select "**"
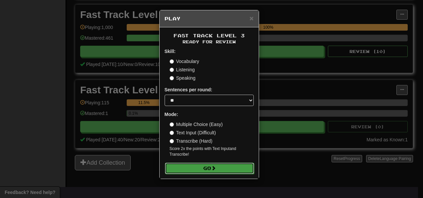
click at [221, 166] on button "Go" at bounding box center [209, 167] width 89 height 11
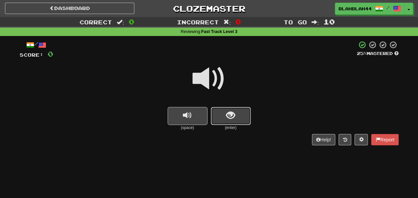
click at [240, 115] on button "show sentence" at bounding box center [231, 116] width 40 height 18
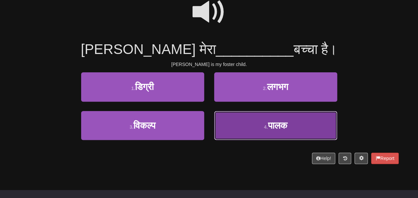
click at [268, 124] on span "पालक" at bounding box center [277, 125] width 19 height 10
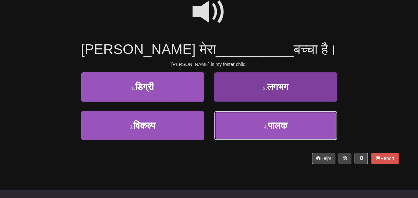
scroll to position [71, 0]
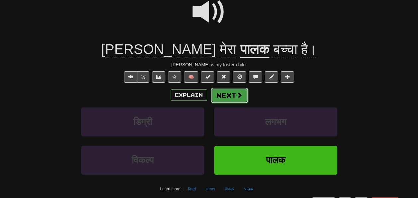
click at [232, 99] on button "Next" at bounding box center [229, 95] width 37 height 15
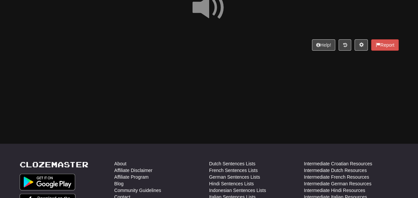
scroll to position [0, 0]
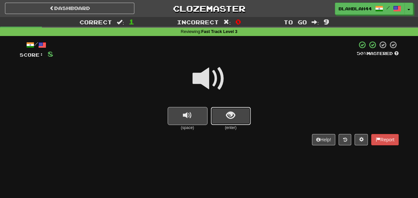
click at [236, 117] on button "show sentence" at bounding box center [231, 116] width 40 height 18
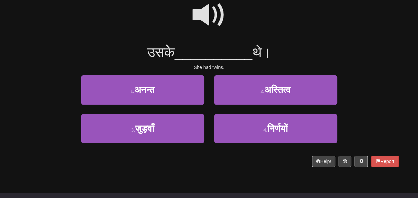
scroll to position [67, 0]
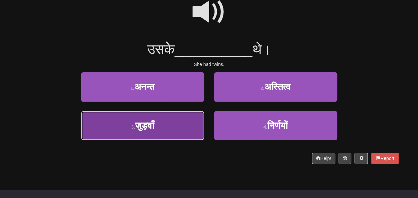
click at [178, 131] on button "3 . जुड़वाँ" at bounding box center [142, 125] width 123 height 29
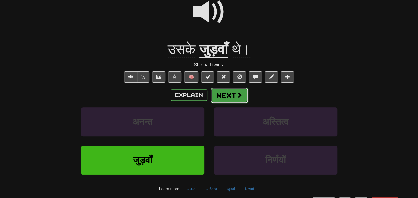
click at [224, 90] on button "Next" at bounding box center [229, 95] width 37 height 15
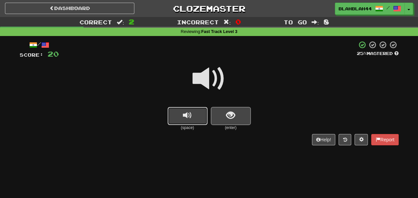
click at [189, 113] on span "replay audio" at bounding box center [187, 115] width 9 height 9
click at [232, 112] on span "show sentence" at bounding box center [230, 115] width 9 height 9
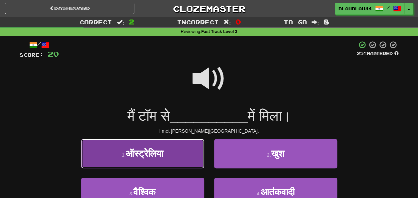
click at [180, 156] on button "1 . [GEOGRAPHIC_DATA]" at bounding box center [142, 153] width 123 height 29
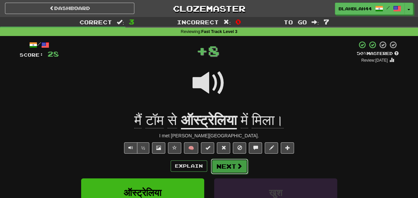
click at [235, 164] on button "Next" at bounding box center [229, 165] width 37 height 15
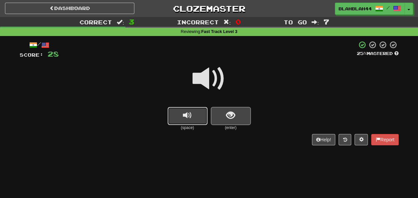
click at [193, 120] on button "replay audio" at bounding box center [188, 116] width 40 height 18
click at [240, 119] on button "show sentence" at bounding box center [231, 116] width 40 height 18
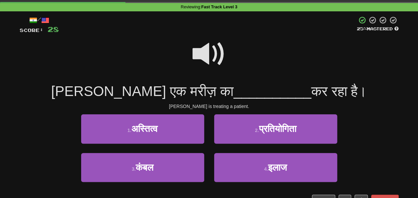
scroll to position [33, 0]
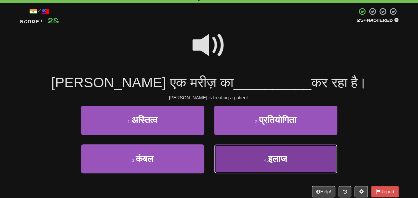
click at [295, 161] on button "4 . इलाज" at bounding box center [275, 158] width 123 height 29
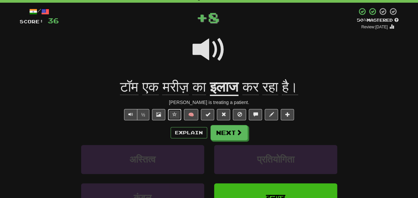
click at [178, 116] on button at bounding box center [174, 114] width 13 height 11
click at [227, 116] on button at bounding box center [223, 114] width 13 height 11
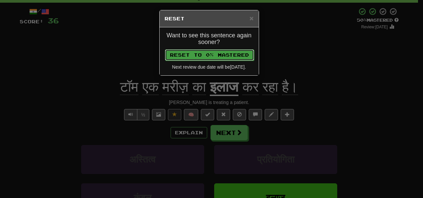
click at [236, 53] on button "Reset to 0% Mastered" at bounding box center [209, 54] width 89 height 11
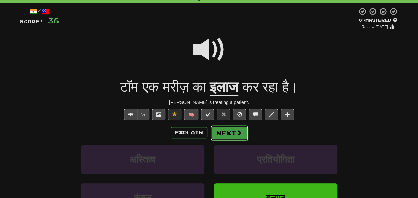
click at [237, 135] on span at bounding box center [240, 132] width 6 height 6
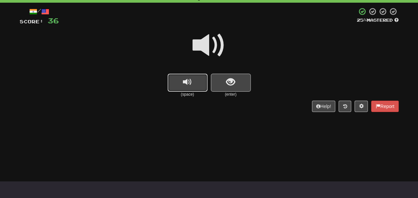
click at [177, 91] on button "replay audio" at bounding box center [188, 83] width 40 height 18
click at [222, 86] on button "show sentence" at bounding box center [231, 83] width 40 height 18
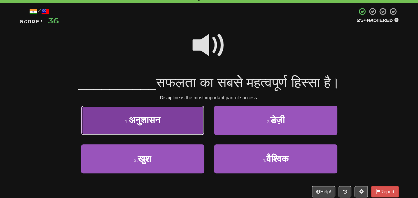
click at [179, 119] on button "1 . अनुशासन" at bounding box center [142, 120] width 123 height 29
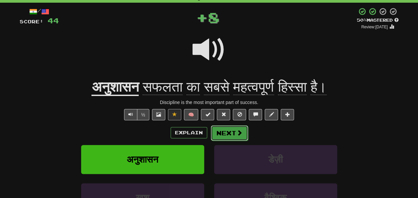
click at [232, 138] on button "Next" at bounding box center [229, 132] width 37 height 15
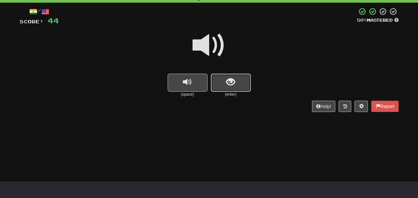
click at [221, 77] on button "show sentence" at bounding box center [231, 83] width 40 height 18
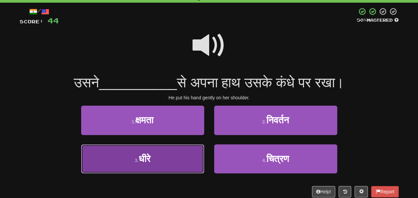
click at [151, 165] on button "3 . धीरे" at bounding box center [142, 158] width 123 height 29
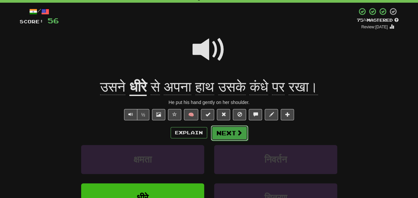
drag, startPoint x: 246, startPoint y: 132, endPoint x: 247, endPoint y: 136, distance: 4.7
click at [248, 132] on div "Explain Next" at bounding box center [209, 132] width 379 height 15
click at [241, 134] on span at bounding box center [240, 132] width 6 height 6
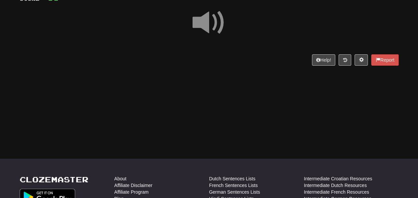
scroll to position [67, 0]
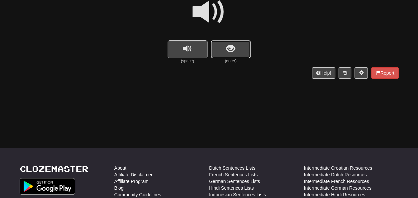
click at [234, 55] on button "show sentence" at bounding box center [231, 49] width 40 height 18
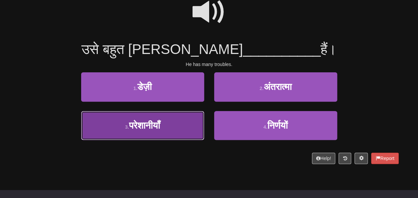
click at [190, 132] on button "3 . परेशानीयाँ" at bounding box center [142, 125] width 123 height 29
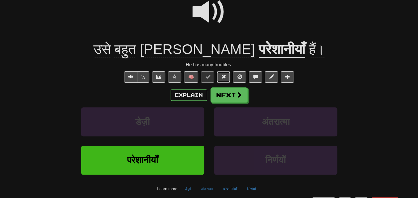
click at [221, 77] on button at bounding box center [223, 76] width 13 height 11
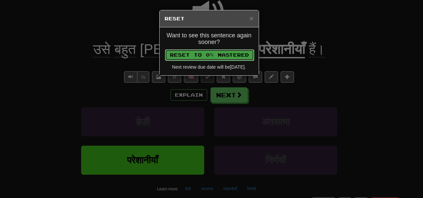
click at [230, 55] on button "Reset to 0% Mastered" at bounding box center [209, 54] width 89 height 11
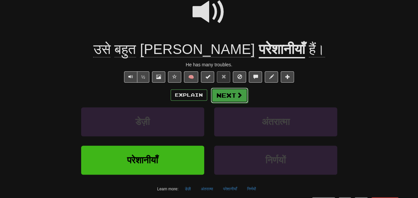
click at [223, 91] on button "Next" at bounding box center [229, 95] width 37 height 15
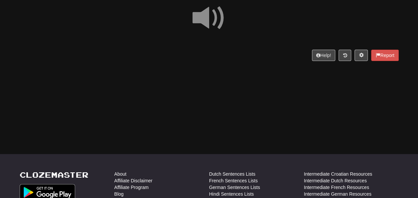
scroll to position [67, 0]
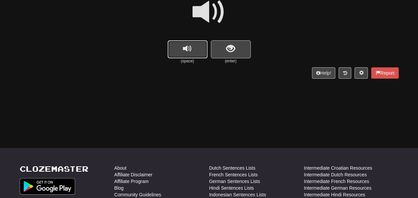
click at [182, 52] on button "replay audio" at bounding box center [188, 49] width 40 height 18
click at [240, 49] on button "show sentence" at bounding box center [231, 49] width 40 height 18
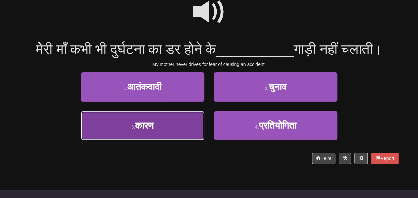
click at [169, 135] on button "3 . कारण" at bounding box center [142, 125] width 123 height 29
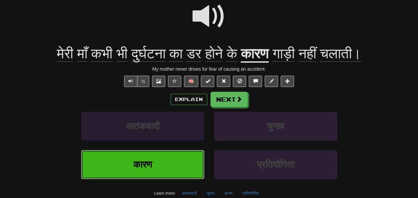
scroll to position [71, 0]
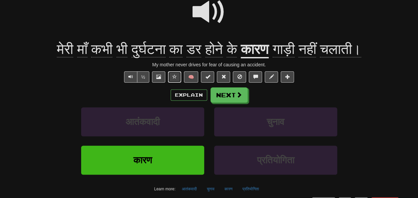
click at [171, 77] on button at bounding box center [174, 76] width 13 height 11
click at [224, 78] on span at bounding box center [223, 76] width 5 height 5
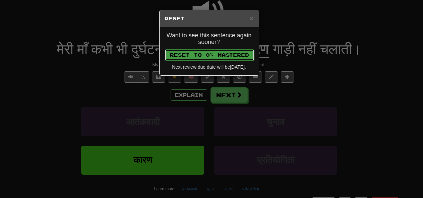
click at [233, 52] on button "Reset to 0% Mastered" at bounding box center [209, 54] width 89 height 11
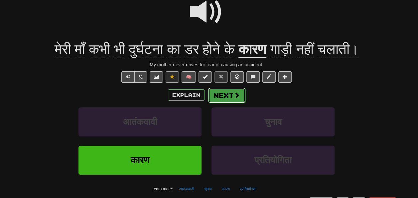
click at [232, 93] on button "Next" at bounding box center [226, 95] width 37 height 15
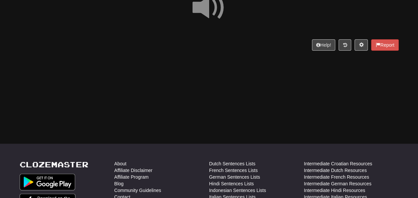
scroll to position [0, 0]
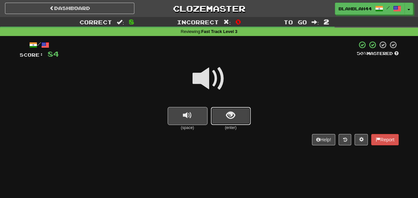
click at [228, 111] on span "show sentence" at bounding box center [230, 115] width 9 height 9
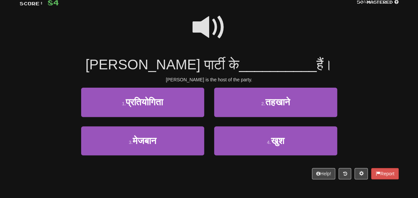
scroll to position [67, 0]
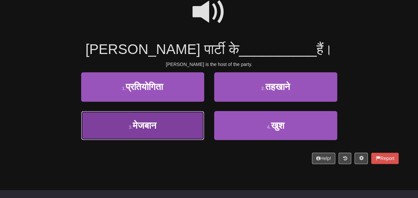
click at [142, 126] on span "मेजबान" at bounding box center [145, 125] width 24 height 10
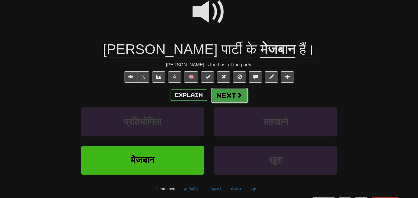
click at [239, 98] on span at bounding box center [240, 95] width 6 height 6
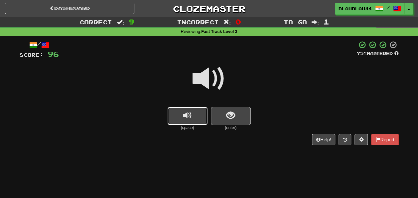
click at [189, 121] on button "replay audio" at bounding box center [188, 116] width 40 height 18
click at [236, 120] on button "show sentence" at bounding box center [231, 116] width 40 height 18
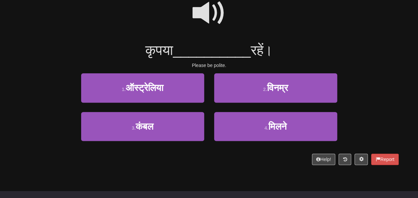
scroll to position [67, 0]
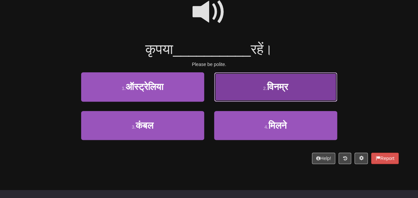
click at [258, 92] on button "2 . विनम्र" at bounding box center [275, 86] width 123 height 29
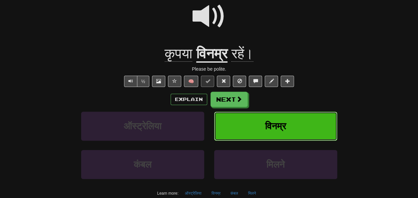
scroll to position [71, 0]
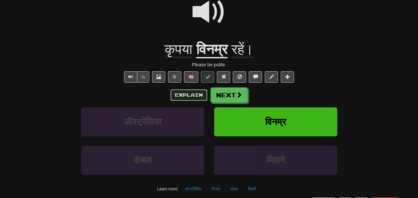
click at [195, 91] on button "Explain" at bounding box center [189, 94] width 37 height 11
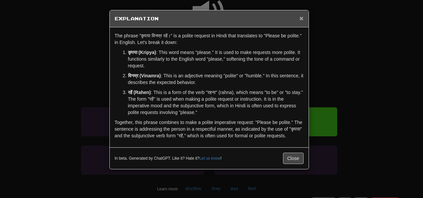
click at [300, 19] on span "×" at bounding box center [302, 18] width 4 height 8
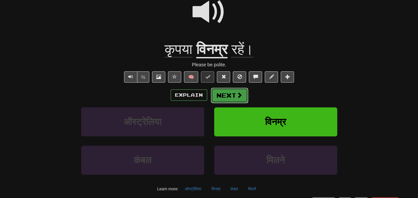
click at [233, 96] on button "Next" at bounding box center [229, 95] width 37 height 15
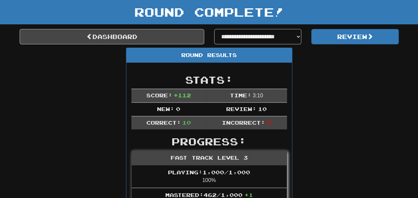
scroll to position [0, 0]
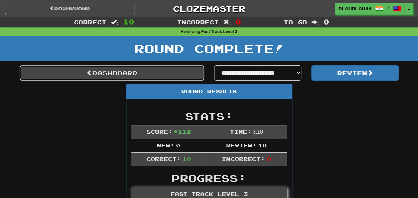
click at [94, 65] on link "Dashboard" at bounding box center [112, 72] width 185 height 15
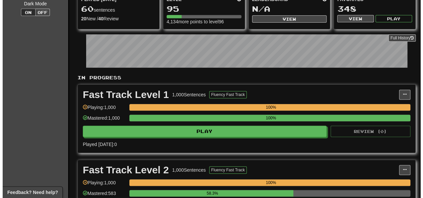
scroll to position [166, 0]
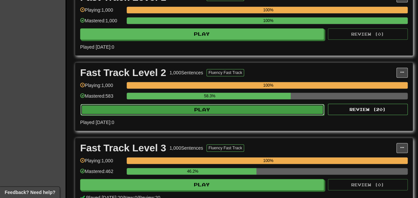
click at [271, 112] on button "Play" at bounding box center [203, 109] width 244 height 11
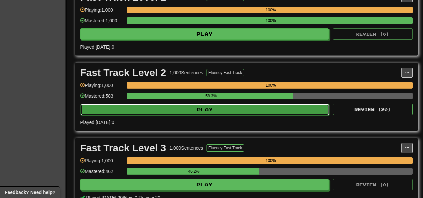
select select "**"
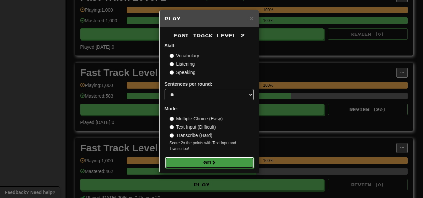
click at [211, 158] on button "Go" at bounding box center [209, 162] width 89 height 11
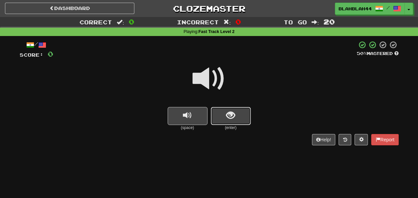
click at [229, 108] on button "show sentence" at bounding box center [231, 116] width 40 height 18
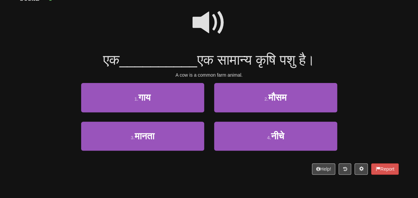
scroll to position [67, 0]
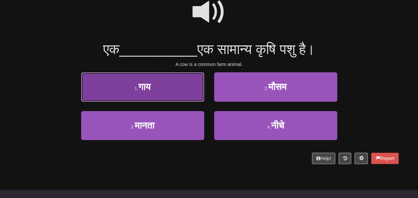
click at [159, 85] on button "1 . गाय" at bounding box center [142, 86] width 123 height 29
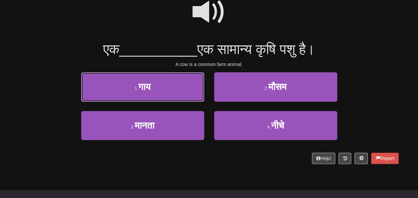
scroll to position [71, 0]
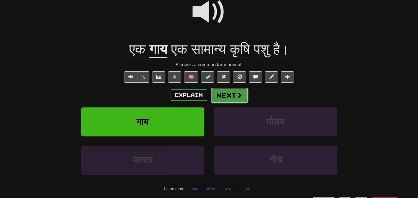
click at [230, 94] on button "Next" at bounding box center [229, 95] width 37 height 15
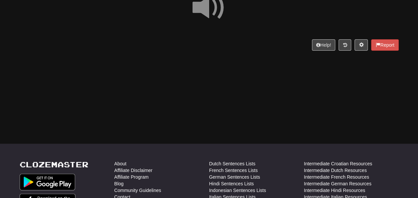
scroll to position [0, 0]
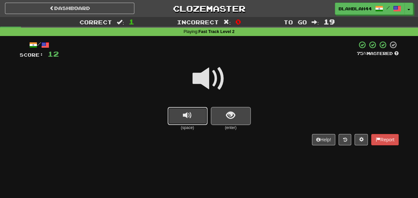
click at [177, 115] on button "replay audio" at bounding box center [188, 116] width 40 height 18
click at [234, 116] on span "show sentence" at bounding box center [230, 115] width 9 height 9
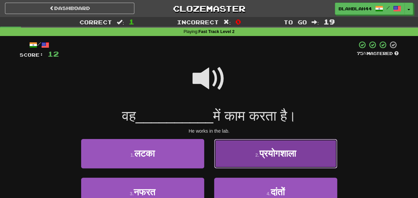
click at [254, 150] on button "2 . प्रयोगशाला" at bounding box center [275, 153] width 123 height 29
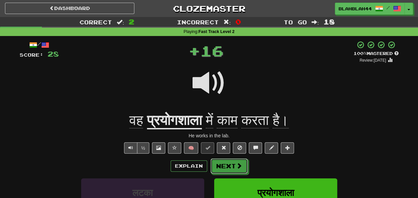
click at [222, 164] on button "Next" at bounding box center [229, 165] width 37 height 15
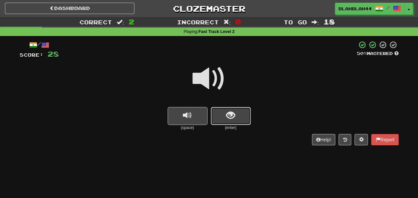
click at [217, 111] on button "show sentence" at bounding box center [231, 116] width 40 height 18
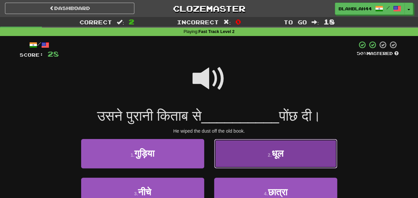
click at [278, 149] on span "धूल" at bounding box center [278, 153] width 12 height 10
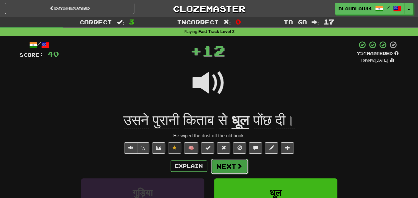
click at [228, 163] on button "Next" at bounding box center [229, 165] width 37 height 15
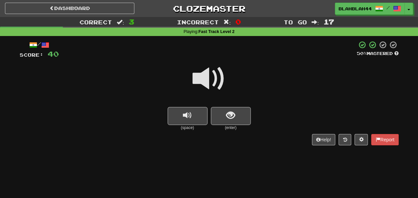
click at [232, 105] on div at bounding box center [209, 83] width 379 height 48
click at [227, 111] on span "show sentence" at bounding box center [230, 115] width 9 height 9
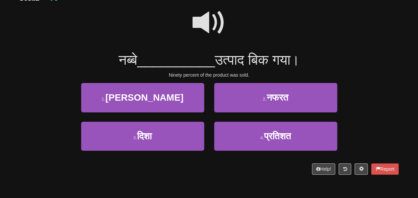
scroll to position [67, 0]
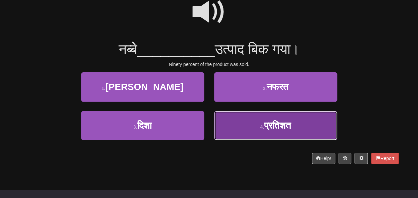
click at [286, 129] on span "प्रतिशत" at bounding box center [277, 125] width 27 height 10
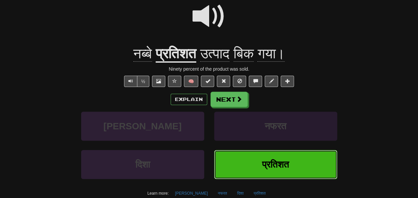
scroll to position [71, 0]
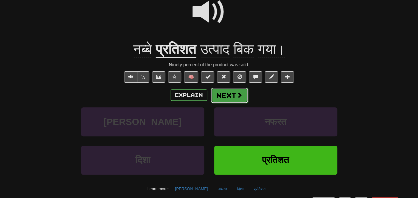
click at [232, 97] on button "Next" at bounding box center [229, 95] width 37 height 15
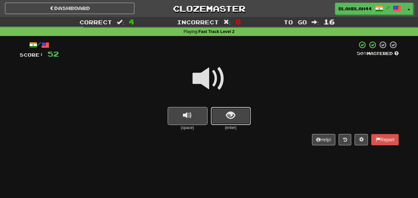
click at [241, 108] on button "show sentence" at bounding box center [231, 116] width 40 height 18
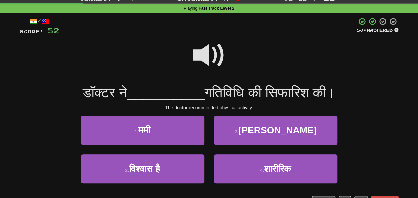
scroll to position [33, 0]
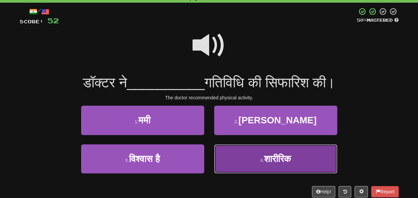
click at [260, 158] on small "4 ." at bounding box center [262, 159] width 4 height 5
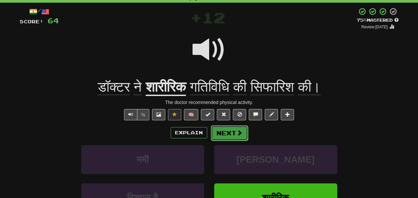
click at [238, 136] on button "Next" at bounding box center [229, 132] width 37 height 15
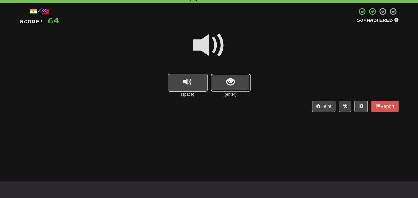
click at [234, 81] on span "show sentence" at bounding box center [230, 82] width 9 height 9
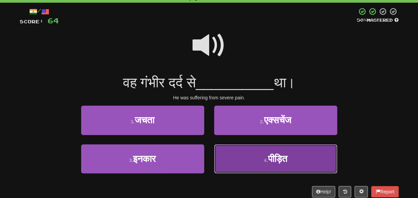
click at [287, 159] on span "पीड़ित" at bounding box center [277, 158] width 19 height 10
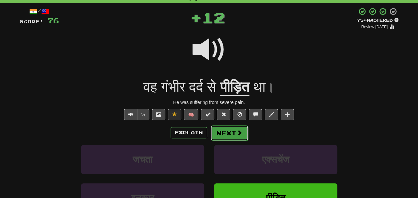
click at [230, 133] on button "Next" at bounding box center [229, 132] width 37 height 15
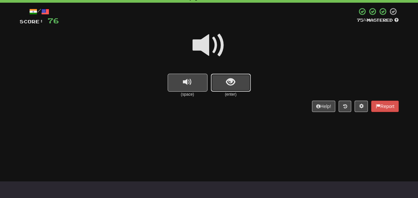
click at [225, 85] on button "show sentence" at bounding box center [231, 83] width 40 height 18
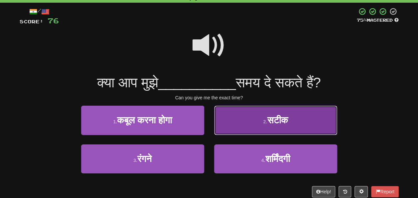
click at [276, 128] on button "2 . सटीक" at bounding box center [275, 120] width 123 height 29
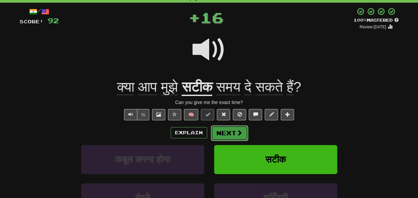
click at [234, 132] on button "Next" at bounding box center [229, 132] width 37 height 15
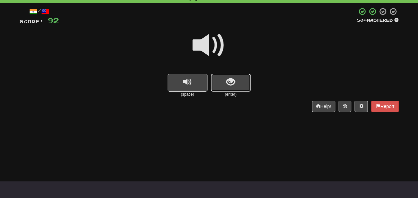
click at [238, 86] on button "show sentence" at bounding box center [231, 83] width 40 height 18
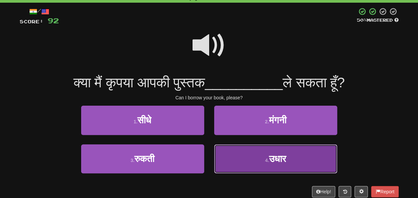
click at [274, 163] on span "उधार" at bounding box center [277, 158] width 17 height 10
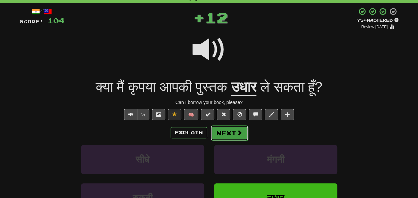
click at [227, 134] on button "Next" at bounding box center [229, 132] width 37 height 15
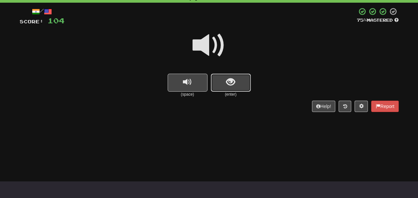
click at [230, 82] on span "show sentence" at bounding box center [230, 82] width 9 height 9
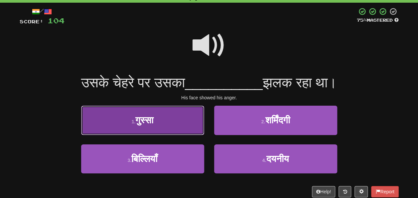
click at [156, 125] on button "1 . गुस्सा" at bounding box center [142, 120] width 123 height 29
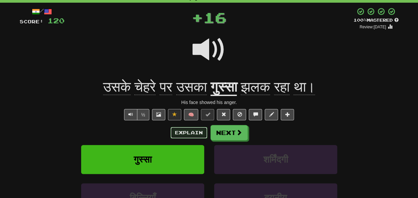
click at [183, 128] on button "Explain" at bounding box center [189, 132] width 37 height 11
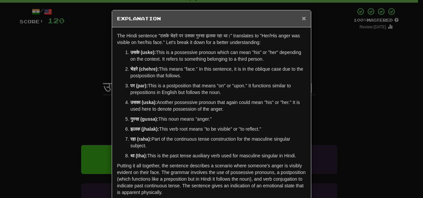
click at [302, 18] on span "×" at bounding box center [304, 18] width 4 height 8
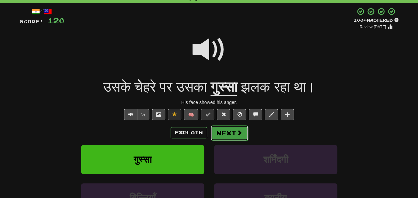
click at [237, 134] on span at bounding box center [240, 132] width 6 height 6
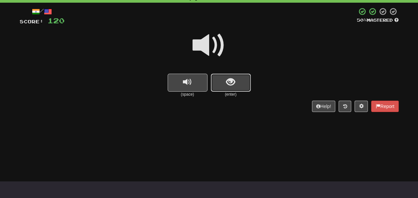
click at [235, 84] on button "show sentence" at bounding box center [231, 83] width 40 height 18
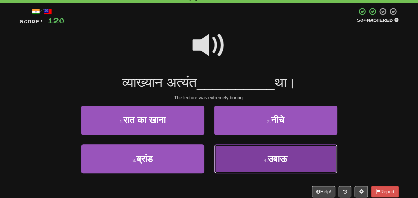
click at [280, 157] on span "उबाऊ" at bounding box center [278, 158] width 20 height 10
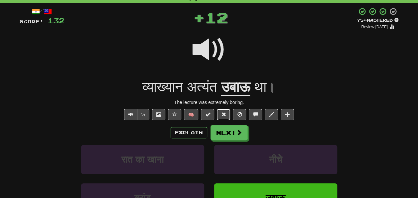
click at [226, 113] on span at bounding box center [223, 114] width 5 height 5
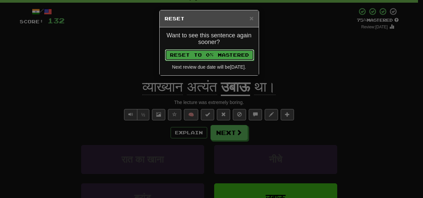
click at [211, 53] on button "Reset to 0% Mastered" at bounding box center [209, 54] width 89 height 11
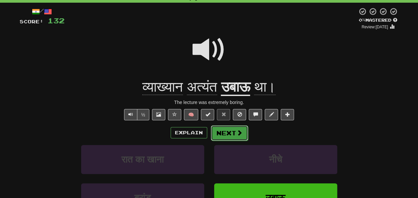
click at [229, 132] on button "Next" at bounding box center [229, 132] width 37 height 15
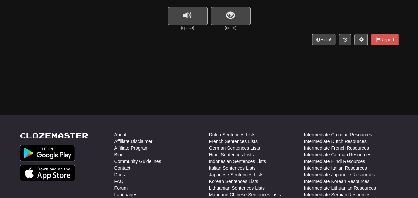
scroll to position [67, 0]
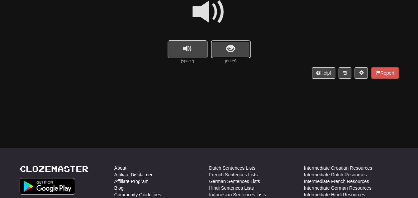
click at [238, 46] on button "show sentence" at bounding box center [231, 49] width 40 height 18
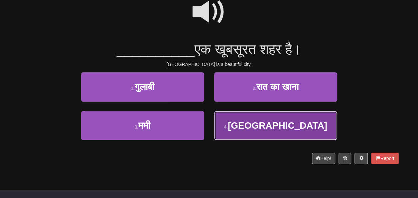
click at [322, 131] on button "4 . [GEOGRAPHIC_DATA]" at bounding box center [275, 125] width 123 height 29
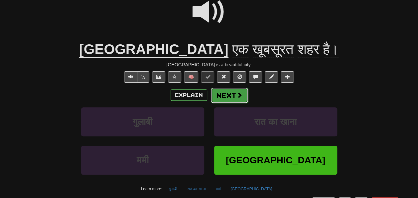
click at [227, 95] on button "Next" at bounding box center [229, 95] width 37 height 15
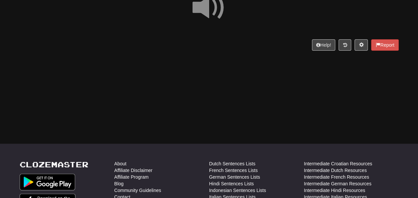
scroll to position [0, 0]
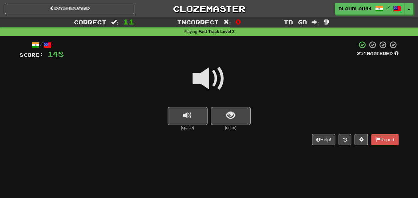
click at [271, 107] on div at bounding box center [209, 83] width 379 height 48
click at [242, 121] on button "show sentence" at bounding box center [231, 116] width 40 height 18
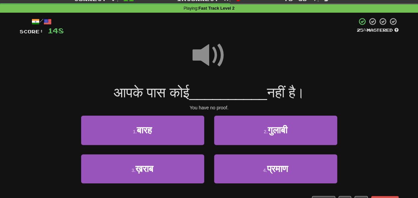
scroll to position [33, 0]
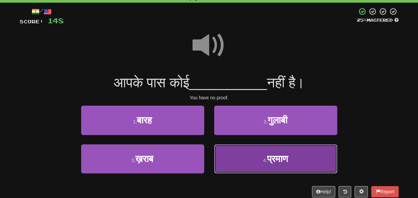
click at [287, 157] on span "प्रमाण" at bounding box center [277, 158] width 21 height 10
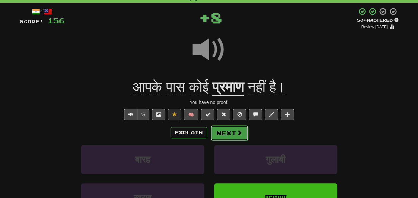
click at [224, 133] on button "Next" at bounding box center [229, 132] width 37 height 15
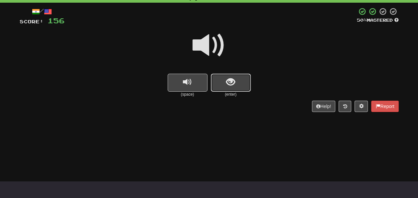
click at [232, 83] on span "show sentence" at bounding box center [230, 82] width 9 height 9
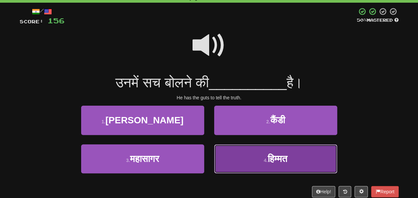
click at [299, 168] on button "4 . हिम्मत" at bounding box center [275, 158] width 123 height 29
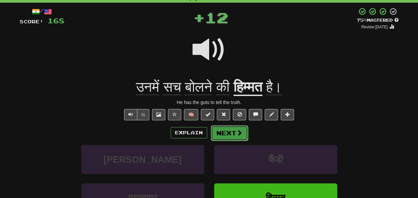
click at [238, 135] on span at bounding box center [240, 132] width 6 height 6
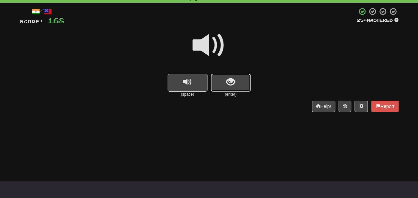
click at [230, 84] on span "show sentence" at bounding box center [230, 82] width 9 height 9
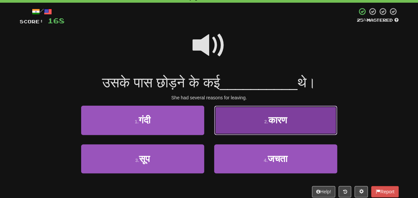
click at [291, 120] on button "2 . कारण" at bounding box center [275, 120] width 123 height 29
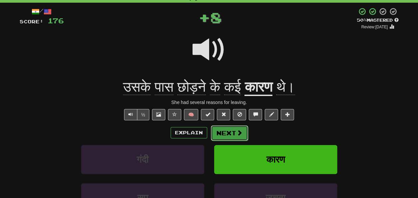
click at [228, 126] on button "Next" at bounding box center [229, 132] width 37 height 15
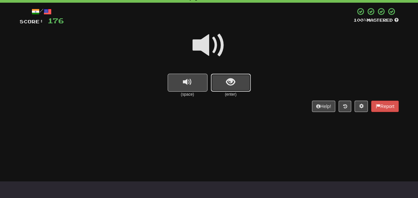
click at [237, 85] on button "show sentence" at bounding box center [231, 83] width 40 height 18
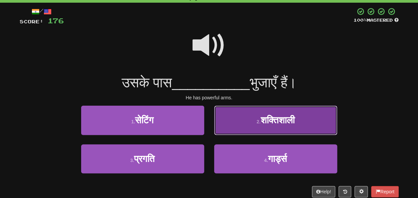
click at [275, 116] on span "शक्तिशाली" at bounding box center [278, 120] width 34 height 10
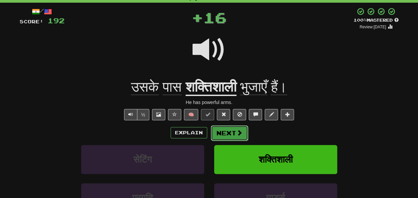
click at [227, 131] on button "Next" at bounding box center [229, 132] width 37 height 15
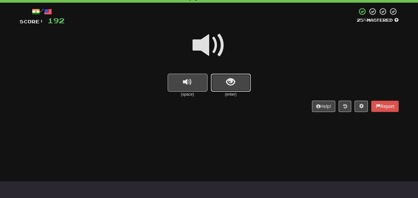
click at [234, 81] on span "show sentence" at bounding box center [230, 82] width 9 height 9
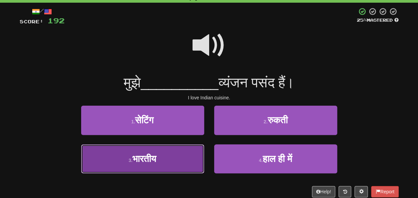
drag, startPoint x: 174, startPoint y: 158, endPoint x: 193, endPoint y: 150, distance: 20.6
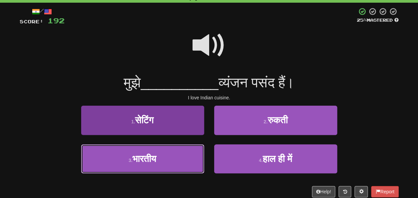
click at [174, 158] on button "3 . [DEMOGRAPHIC_DATA]" at bounding box center [142, 158] width 123 height 29
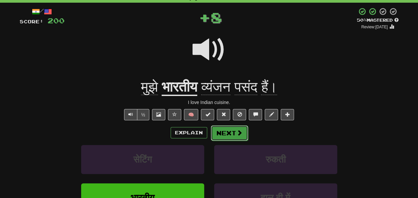
click at [232, 129] on button "Next" at bounding box center [229, 132] width 37 height 15
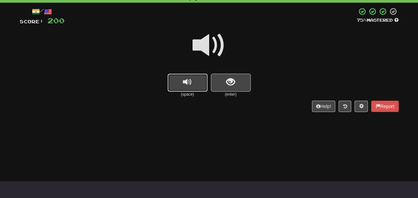
click at [188, 79] on span "replay audio" at bounding box center [187, 82] width 9 height 9
click at [226, 77] on button "show sentence" at bounding box center [231, 83] width 40 height 18
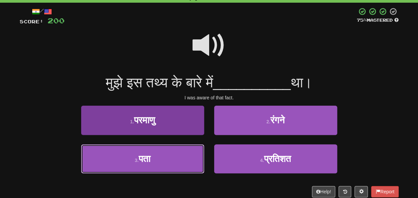
click at [145, 167] on button "3 . पता" at bounding box center [142, 158] width 123 height 29
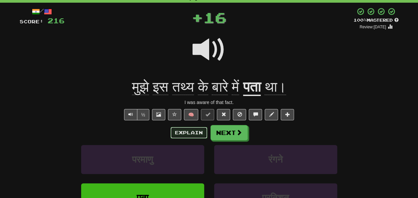
click at [192, 134] on button "Explain" at bounding box center [189, 132] width 37 height 11
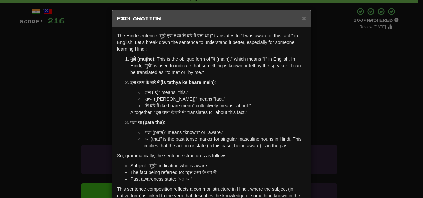
click at [304, 17] on div "× Explanation" at bounding box center [211, 18] width 199 height 17
click at [302, 18] on span "×" at bounding box center [304, 18] width 4 height 8
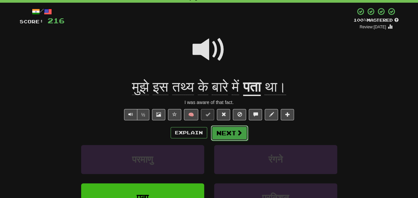
click at [242, 130] on button "Next" at bounding box center [229, 132] width 37 height 15
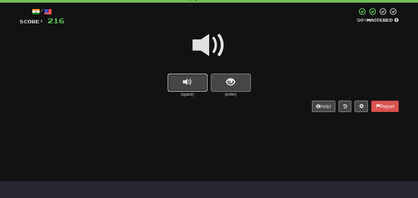
click at [190, 83] on span "replay audio" at bounding box center [187, 82] width 9 height 9
click at [222, 83] on button "show sentence" at bounding box center [231, 83] width 40 height 18
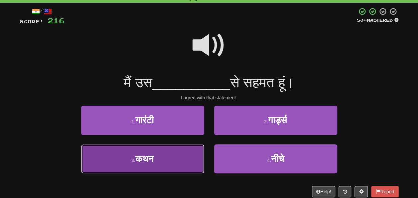
click at [167, 154] on button "3 . कथन" at bounding box center [142, 158] width 123 height 29
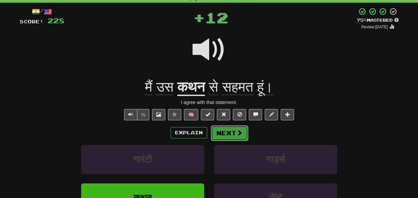
click at [235, 129] on button "Next" at bounding box center [229, 132] width 37 height 15
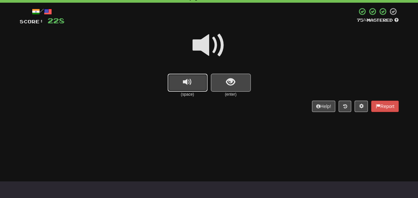
click at [194, 86] on button "replay audio" at bounding box center [188, 83] width 40 height 18
click at [238, 82] on button "show sentence" at bounding box center [231, 83] width 40 height 18
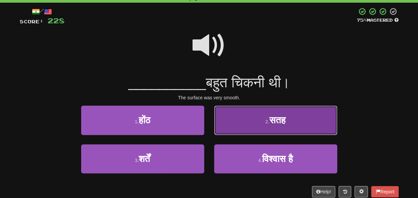
click at [277, 117] on span "सतह" at bounding box center [278, 120] width 16 height 10
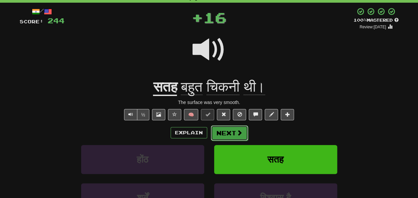
click at [227, 131] on button "Next" at bounding box center [229, 132] width 37 height 15
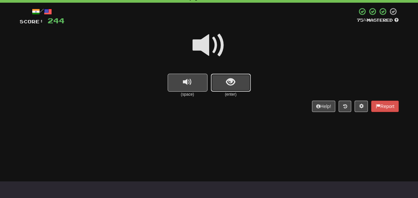
click at [236, 80] on button "show sentence" at bounding box center [231, 83] width 40 height 18
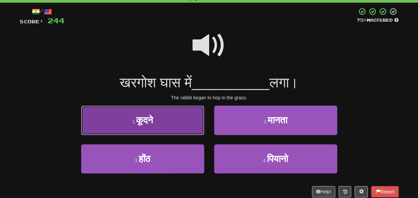
click at [164, 122] on button "1 . कूदने" at bounding box center [142, 120] width 123 height 29
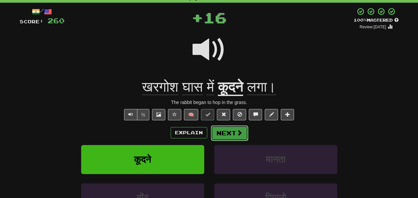
click at [232, 131] on button "Next" at bounding box center [229, 132] width 37 height 15
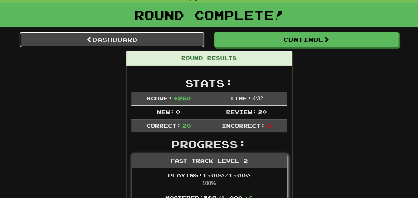
click at [120, 41] on link "Dashboard" at bounding box center [112, 39] width 185 height 15
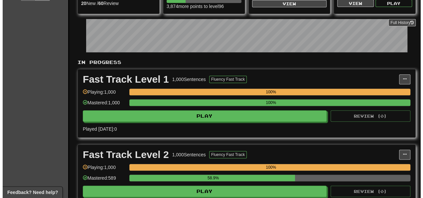
scroll to position [67, 0]
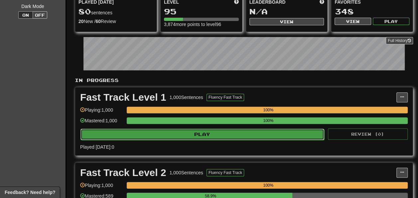
click at [219, 140] on button "Play" at bounding box center [203, 133] width 244 height 11
select select "**"
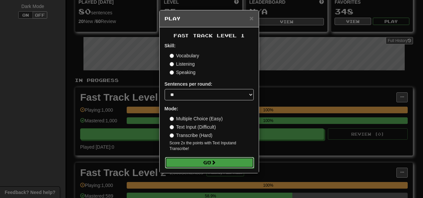
click at [215, 162] on span at bounding box center [213, 162] width 5 height 5
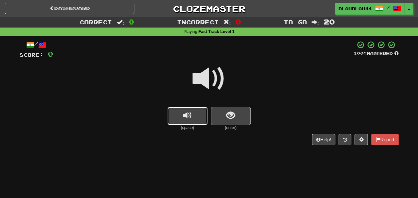
click at [191, 112] on span "replay audio" at bounding box center [187, 115] width 9 height 9
click at [238, 113] on button "show sentence" at bounding box center [231, 116] width 40 height 18
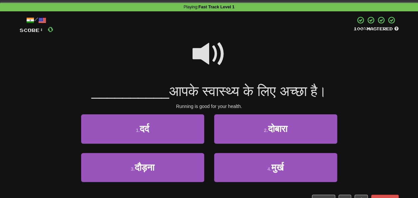
scroll to position [33, 0]
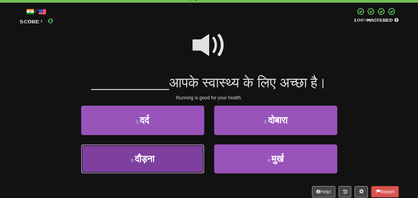
click at [161, 156] on button "3 . [GEOGRAPHIC_DATA]" at bounding box center [142, 158] width 123 height 29
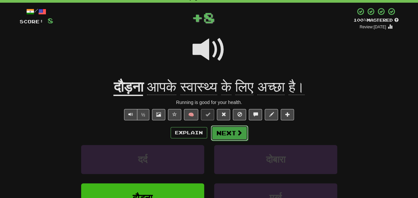
click at [238, 129] on span at bounding box center [240, 132] width 6 height 6
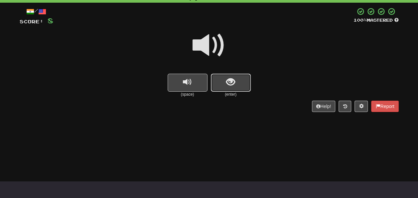
click at [236, 84] on button "show sentence" at bounding box center [231, 83] width 40 height 18
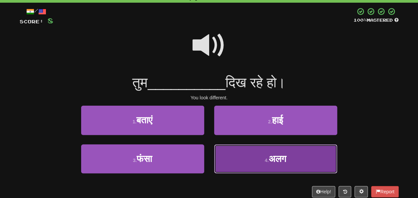
click at [287, 154] on span "अलग" at bounding box center [278, 158] width 18 height 10
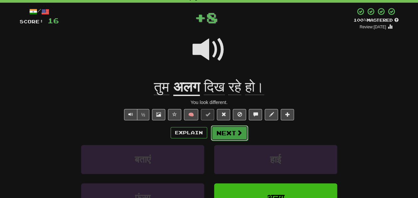
click at [224, 134] on button "Next" at bounding box center [229, 132] width 37 height 15
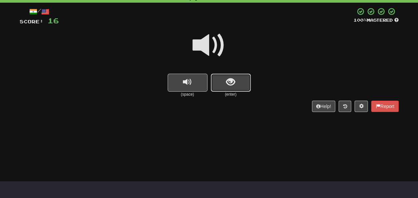
click at [231, 81] on span "show sentence" at bounding box center [230, 82] width 9 height 9
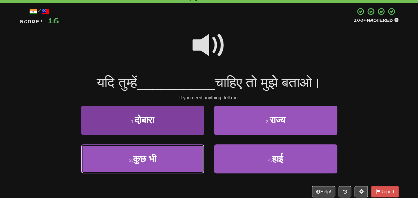
drag, startPoint x: 145, startPoint y: 160, endPoint x: 150, endPoint y: 160, distance: 4.7
click at [145, 160] on span "कुछ भी" at bounding box center [144, 158] width 23 height 10
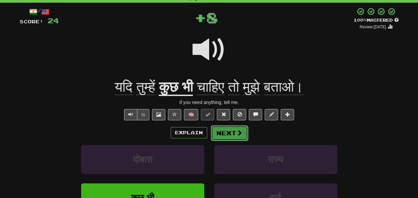
click at [224, 131] on button "Next" at bounding box center [229, 132] width 37 height 15
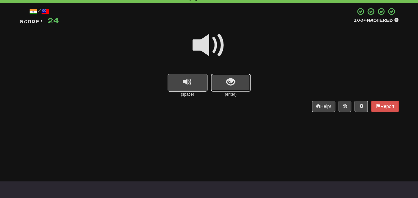
click at [232, 82] on span "show sentence" at bounding box center [230, 82] width 9 height 9
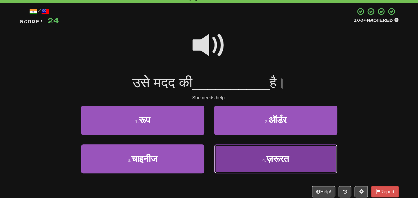
click at [263, 160] on small "4 ." at bounding box center [265, 159] width 4 height 5
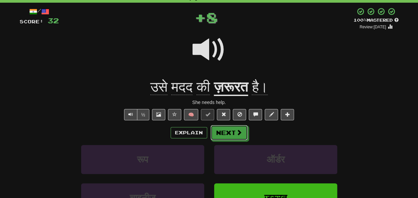
click at [230, 129] on button "Next" at bounding box center [229, 132] width 37 height 15
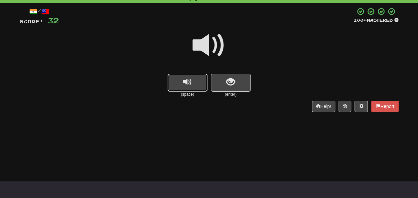
click at [186, 85] on span "replay audio" at bounding box center [187, 82] width 9 height 9
click at [230, 81] on span "show sentence" at bounding box center [230, 82] width 9 height 9
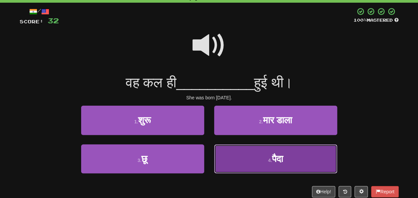
click at [305, 152] on button "4 . पैदा" at bounding box center [275, 158] width 123 height 29
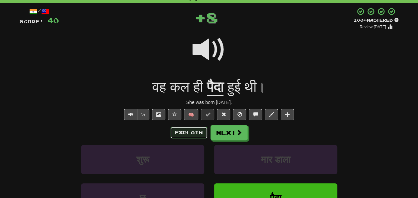
click at [186, 132] on button "Explain" at bounding box center [189, 132] width 37 height 11
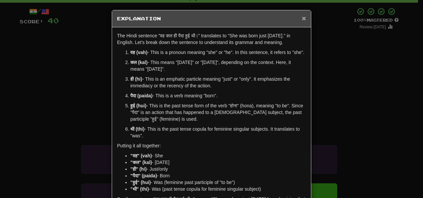
click at [302, 17] on span "×" at bounding box center [304, 18] width 4 height 8
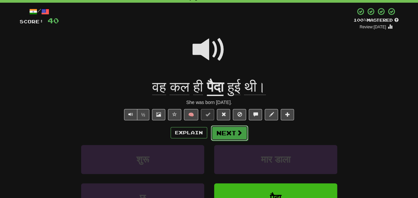
click at [234, 131] on button "Next" at bounding box center [229, 132] width 37 height 15
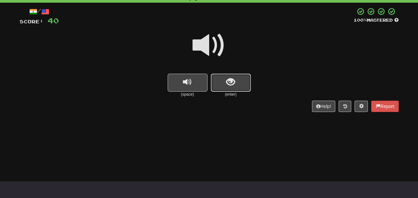
click at [235, 83] on span "show sentence" at bounding box center [230, 82] width 9 height 9
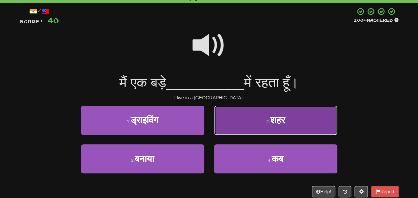
click at [313, 127] on button "2 . शहर" at bounding box center [275, 120] width 123 height 29
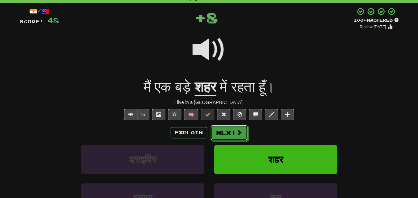
click at [235, 135] on button "Next" at bounding box center [229, 132] width 37 height 15
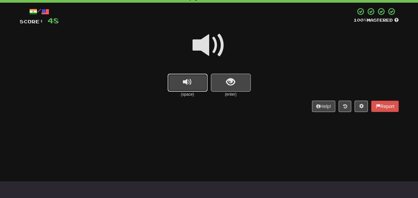
click at [189, 84] on span "replay audio" at bounding box center [187, 82] width 9 height 9
click at [230, 85] on span "show sentence" at bounding box center [230, 82] width 9 height 9
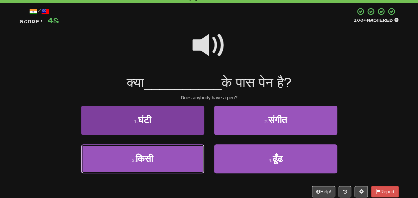
drag, startPoint x: 152, startPoint y: 155, endPoint x: 156, endPoint y: 154, distance: 3.5
click at [153, 155] on span "किसी" at bounding box center [144, 158] width 17 height 10
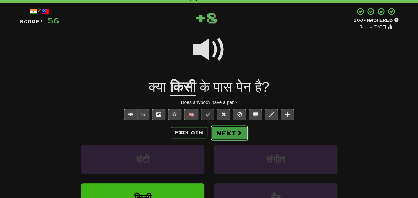
click at [225, 128] on button "Next" at bounding box center [229, 132] width 37 height 15
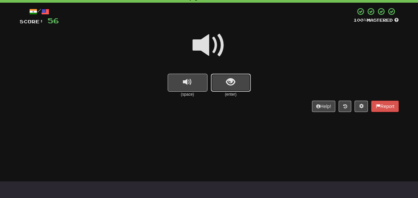
click at [231, 84] on span "show sentence" at bounding box center [230, 82] width 9 height 9
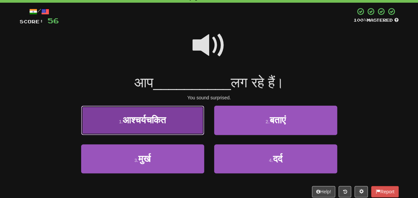
click at [164, 116] on span "आश्चर्यचकित" at bounding box center [144, 120] width 43 height 10
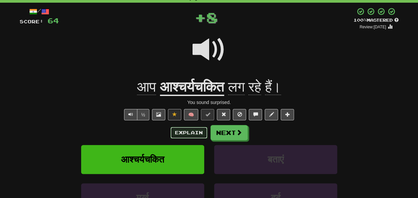
click at [187, 127] on button "Explain" at bounding box center [189, 132] width 37 height 11
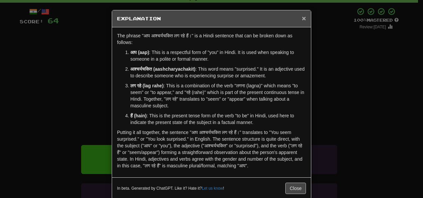
click at [303, 17] on span "×" at bounding box center [304, 18] width 4 height 8
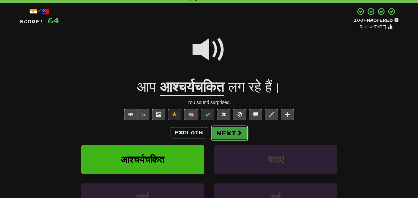
click at [232, 131] on button "Next" at bounding box center [229, 132] width 37 height 15
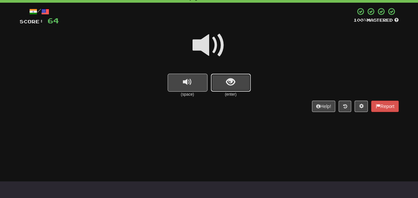
click at [228, 87] on span "show sentence" at bounding box center [230, 82] width 9 height 9
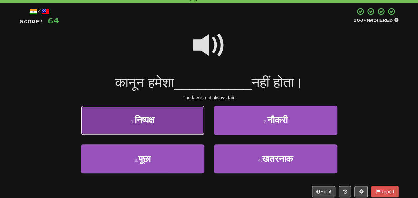
click at [146, 118] on span "निष्पक्ष" at bounding box center [145, 120] width 20 height 10
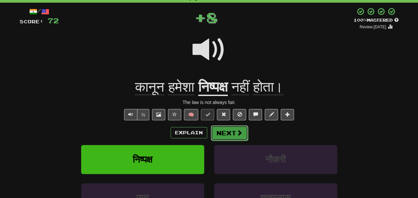
click at [233, 133] on button "Next" at bounding box center [229, 132] width 37 height 15
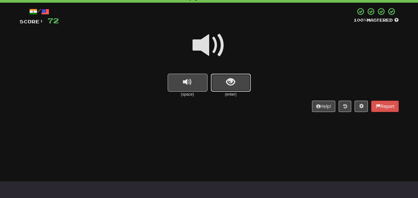
click at [232, 87] on button "show sentence" at bounding box center [231, 83] width 40 height 18
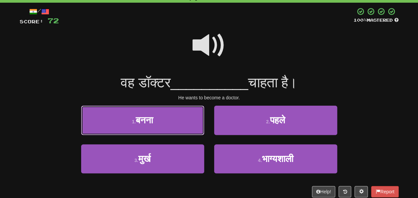
click at [146, 120] on span "बनना" at bounding box center [144, 120] width 17 height 10
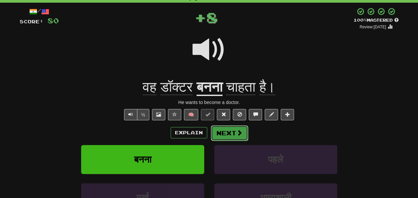
click at [240, 133] on span at bounding box center [240, 132] width 6 height 6
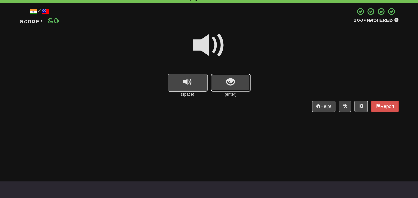
click at [229, 87] on span "show sentence" at bounding box center [230, 82] width 9 height 9
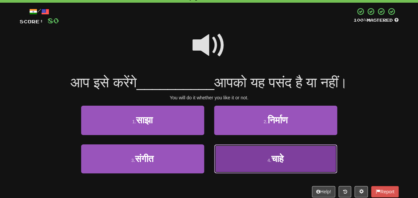
click at [292, 162] on button "4 . चाहे" at bounding box center [275, 158] width 123 height 29
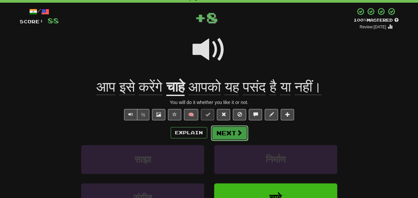
click at [225, 131] on button "Next" at bounding box center [229, 132] width 37 height 15
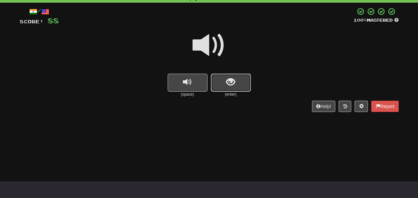
click at [238, 77] on button "show sentence" at bounding box center [231, 83] width 40 height 18
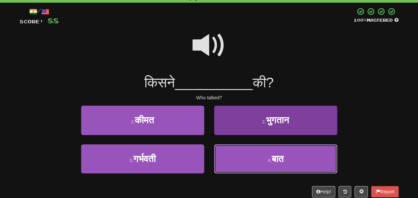
click at [269, 159] on small "4 ." at bounding box center [270, 159] width 4 height 5
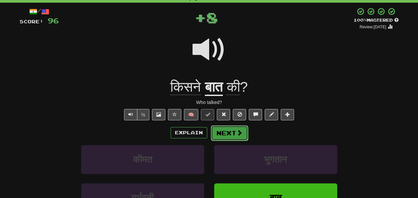
click at [245, 132] on button "Next" at bounding box center [229, 132] width 37 height 15
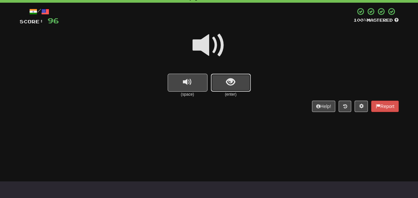
click at [238, 84] on button "show sentence" at bounding box center [231, 83] width 40 height 18
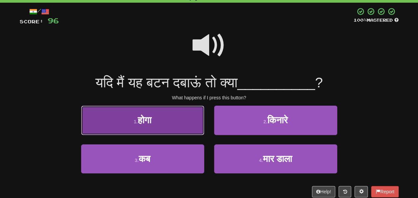
click at [146, 128] on button "1 . होगा" at bounding box center [142, 120] width 123 height 29
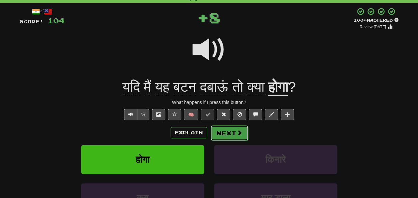
click at [237, 129] on span at bounding box center [240, 132] width 6 height 6
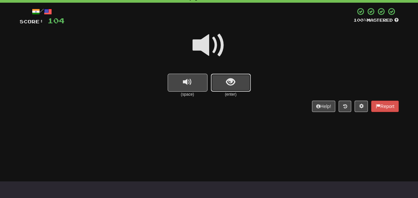
click at [239, 82] on button "show sentence" at bounding box center [231, 83] width 40 height 18
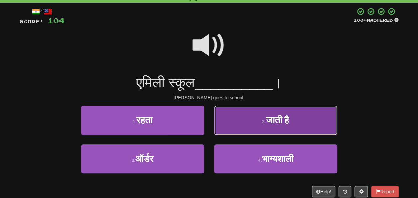
click at [286, 118] on span "जाती है" at bounding box center [277, 120] width 23 height 10
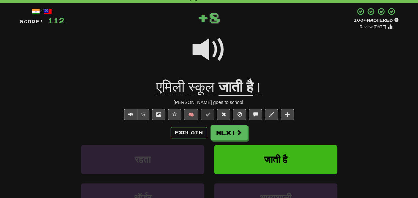
click at [208, 135] on div "Explain Next" at bounding box center [209, 132] width 379 height 15
click at [220, 135] on button "Next" at bounding box center [229, 132] width 37 height 15
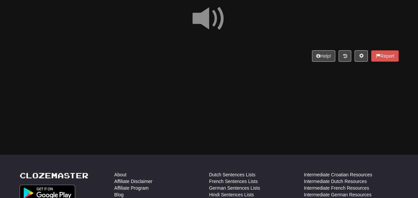
scroll to position [67, 0]
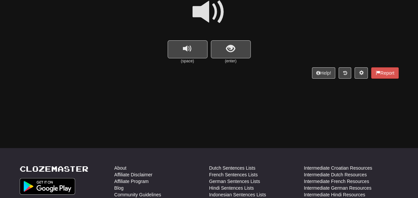
click at [232, 39] on div at bounding box center [209, 17] width 379 height 48
click at [232, 42] on button "show sentence" at bounding box center [231, 49] width 40 height 18
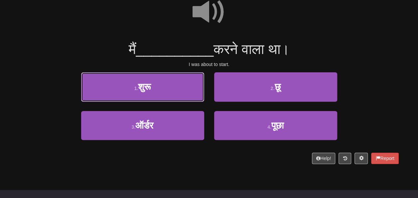
click at [154, 84] on button "1 . शुरू" at bounding box center [142, 86] width 123 height 29
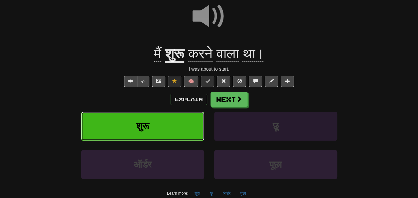
scroll to position [71, 0]
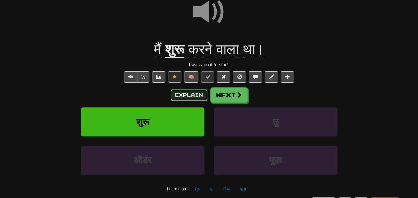
click at [191, 95] on button "Explain" at bounding box center [189, 94] width 37 height 11
